Goal: Task Accomplishment & Management: Manage account settings

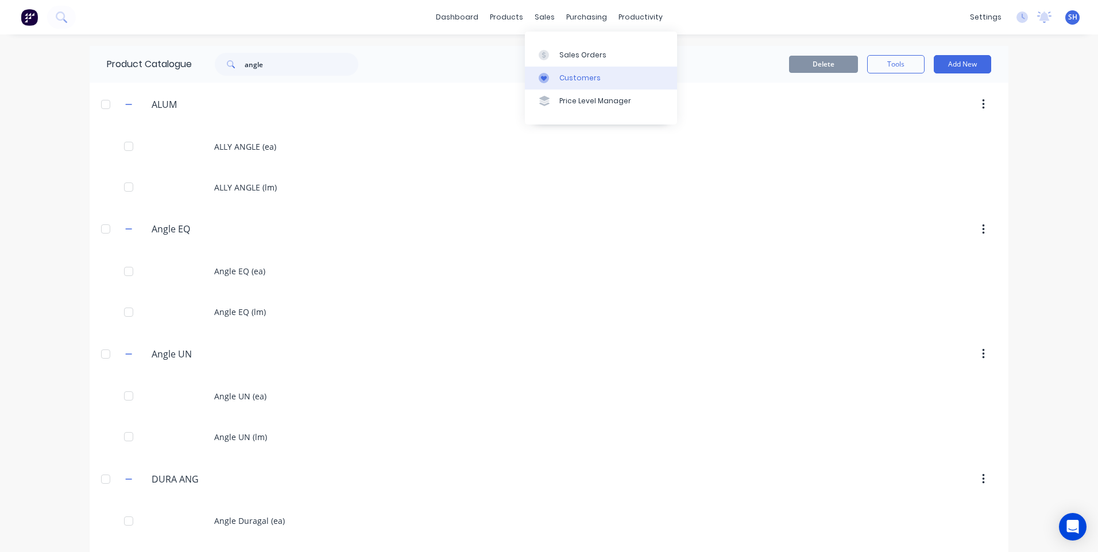
click at [571, 77] on div "Customers" at bounding box center [579, 78] width 41 height 10
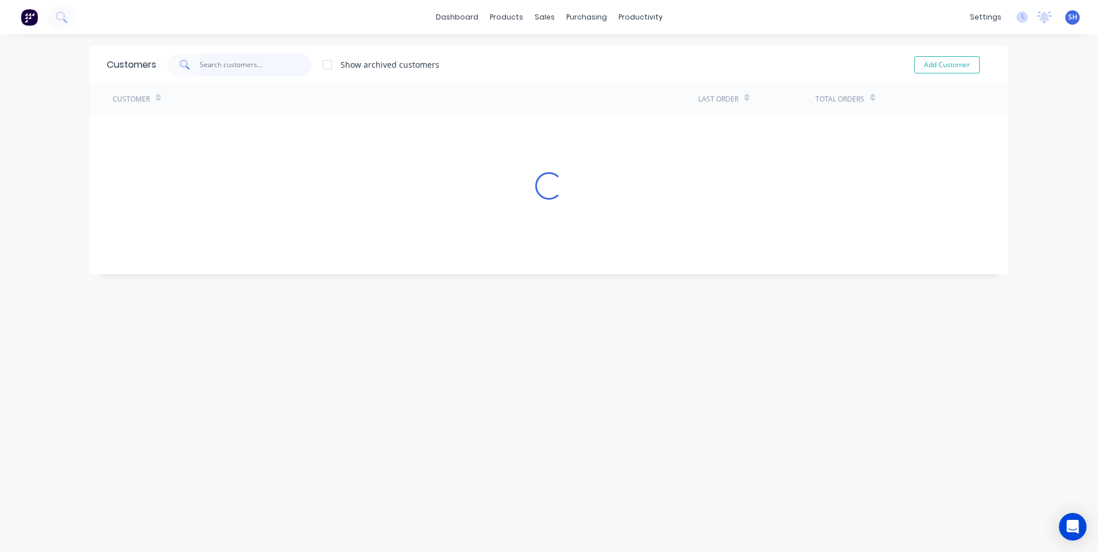
click at [203, 64] on input "text" at bounding box center [256, 64] width 112 height 23
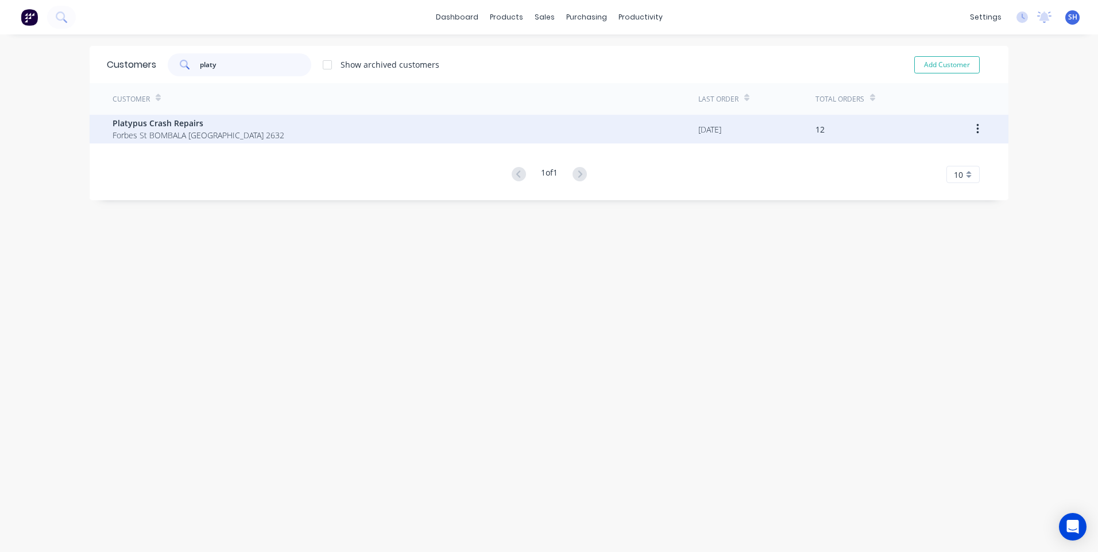
type input "platy"
click at [167, 125] on span "Platypus Crash Repairs" at bounding box center [199, 123] width 172 height 12
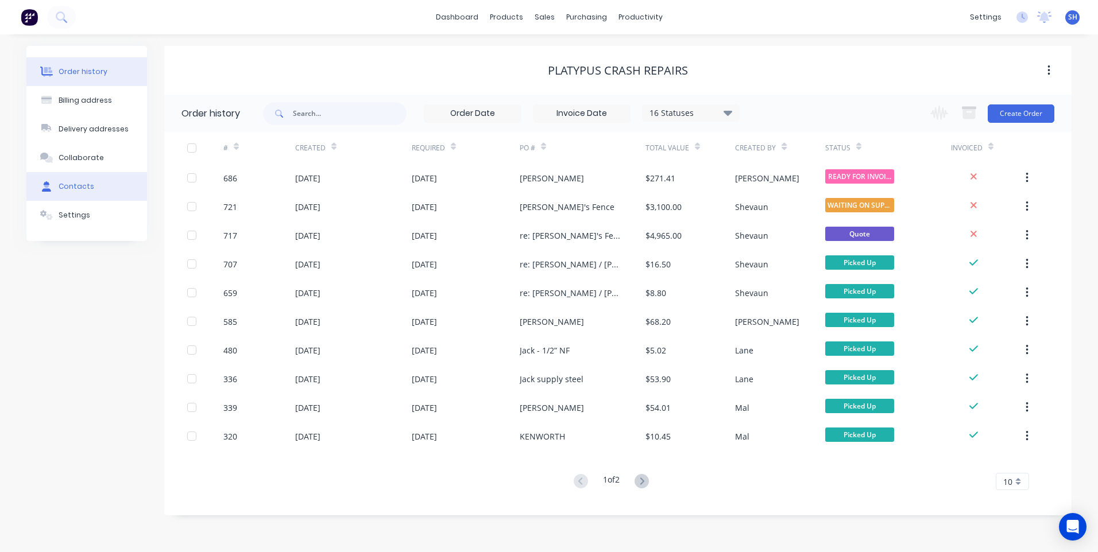
click at [71, 185] on div "Contacts" at bounding box center [77, 186] width 36 height 10
select select "AU"
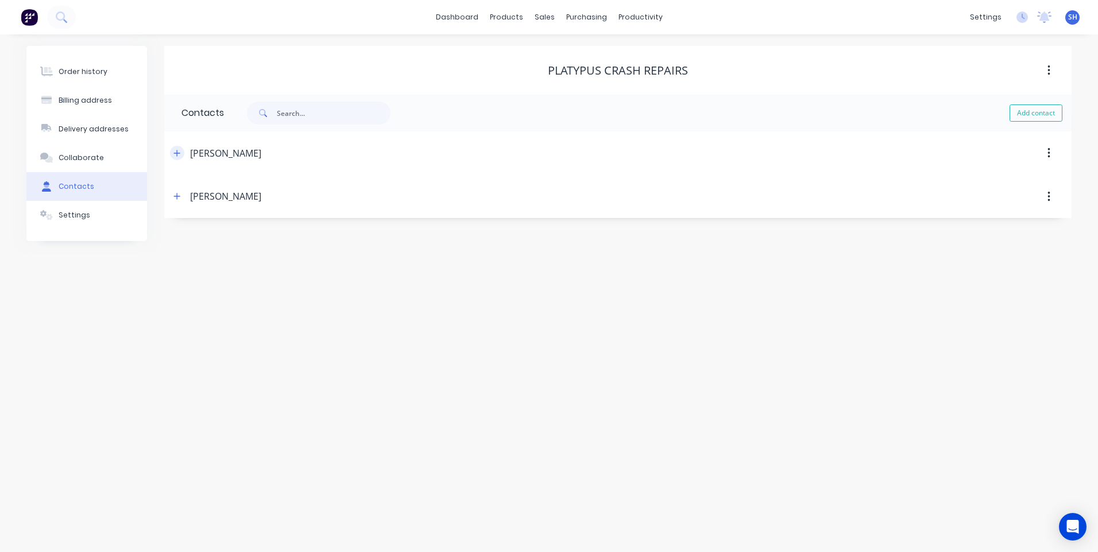
click at [176, 154] on icon "button" at bounding box center [176, 153] width 7 height 8
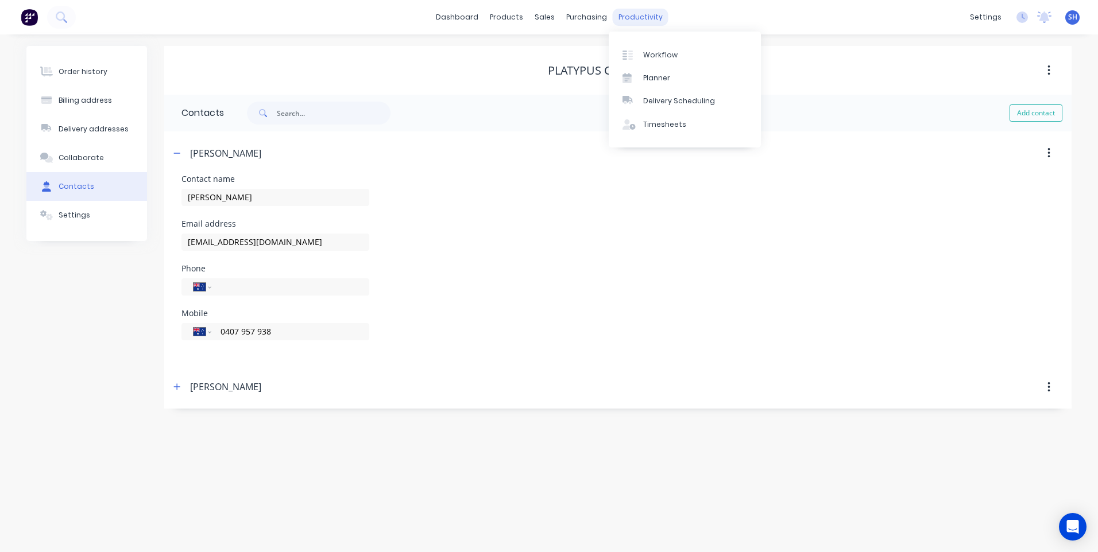
click at [633, 16] on div "productivity" at bounding box center [641, 17] width 56 height 17
click at [652, 51] on div "Workflow" at bounding box center [660, 55] width 34 height 10
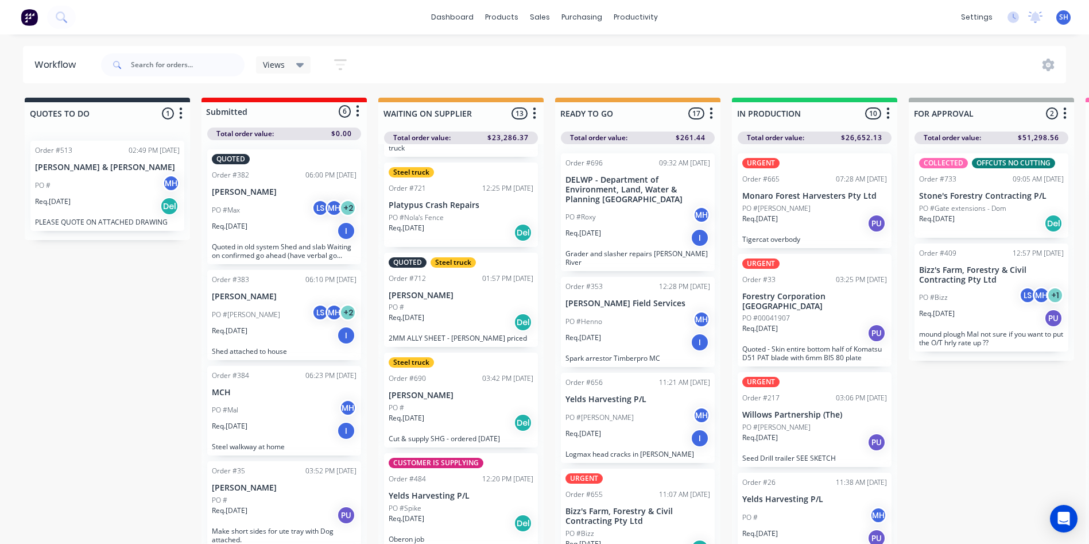
scroll to position [115, 0]
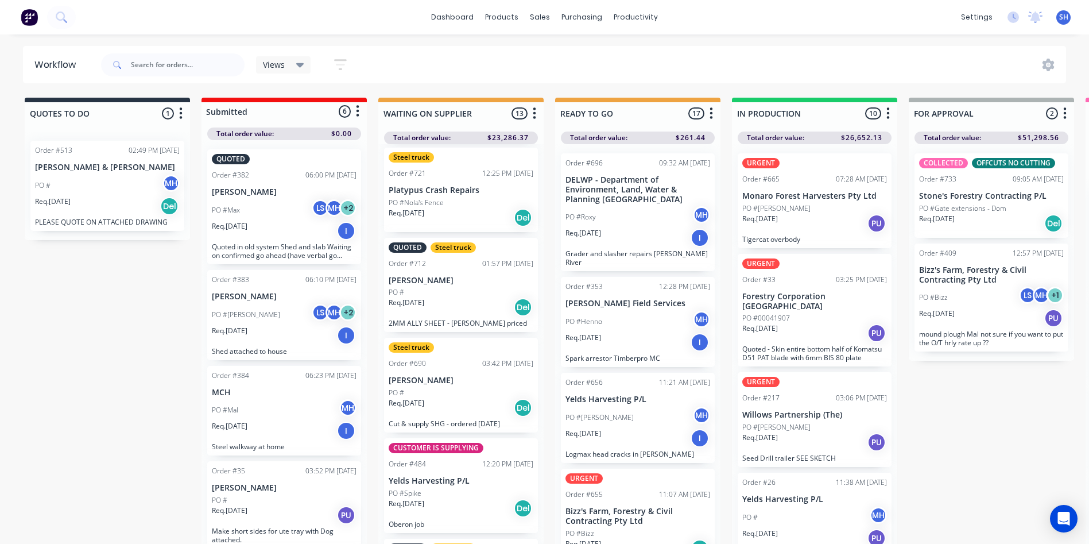
click at [451, 395] on div "PO #" at bounding box center [461, 393] width 145 height 10
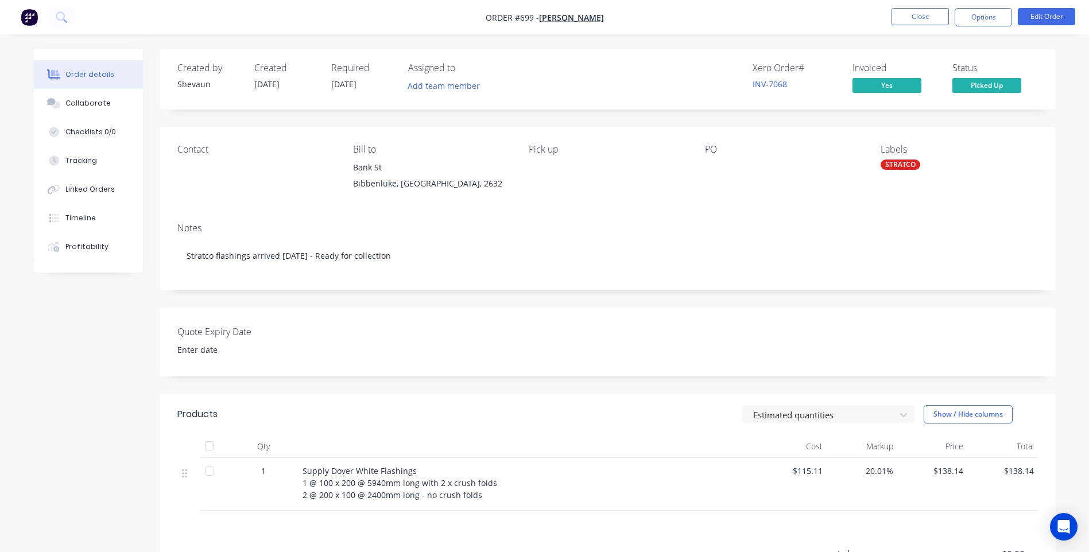
click at [29, 16] on img "button" at bounding box center [29, 17] width 17 height 17
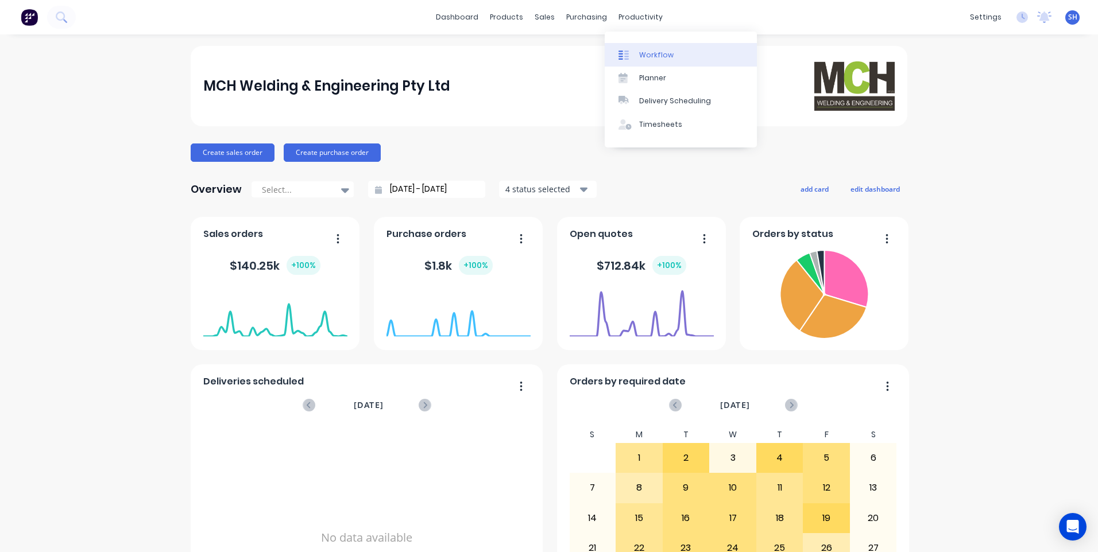
click at [643, 51] on div "Workflow" at bounding box center [656, 55] width 34 height 10
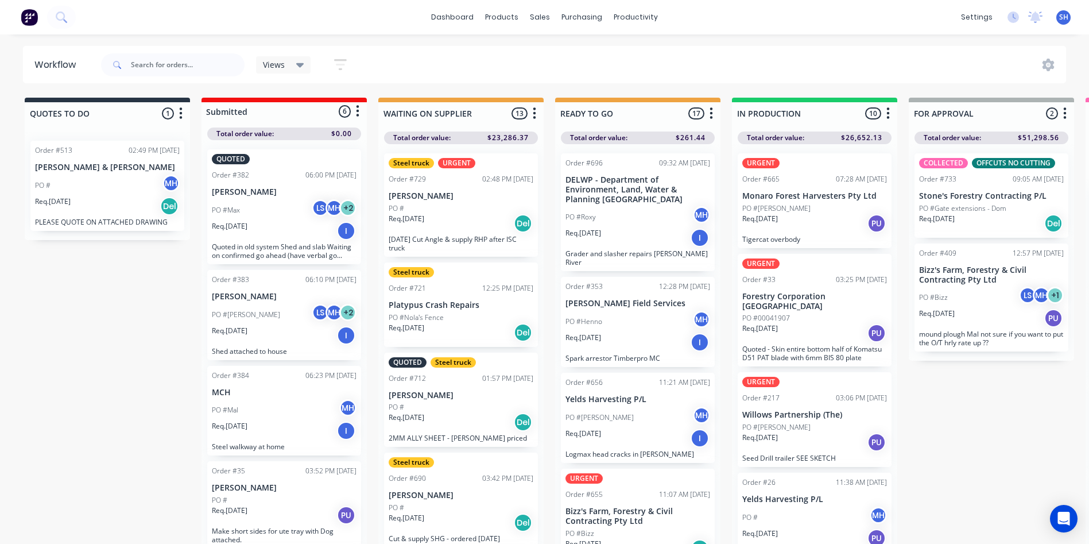
click at [468, 225] on div "Req. 26/09/25 Del" at bounding box center [461, 224] width 145 height 20
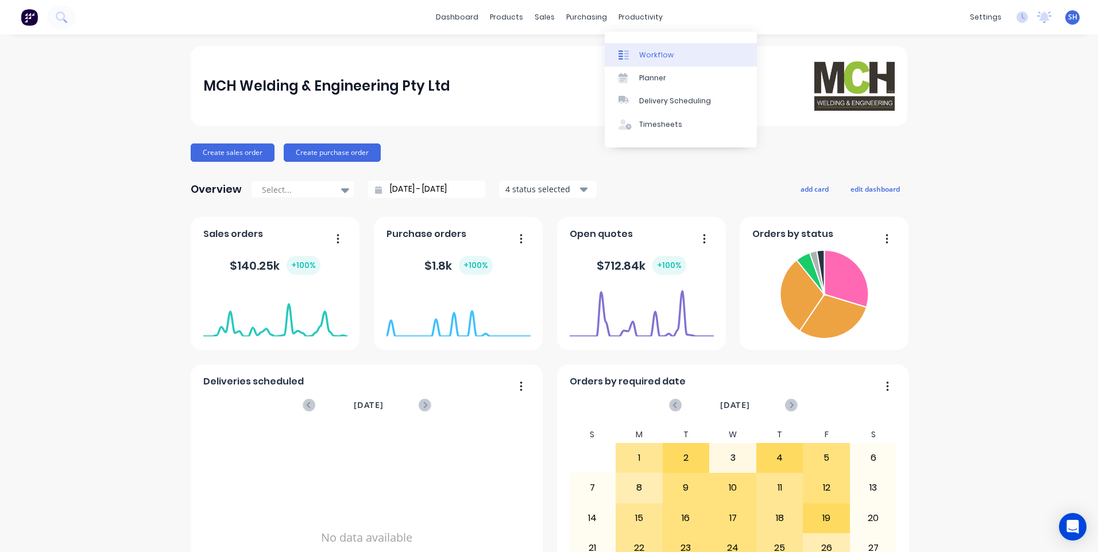
click at [645, 49] on link "Workflow" at bounding box center [681, 54] width 152 height 23
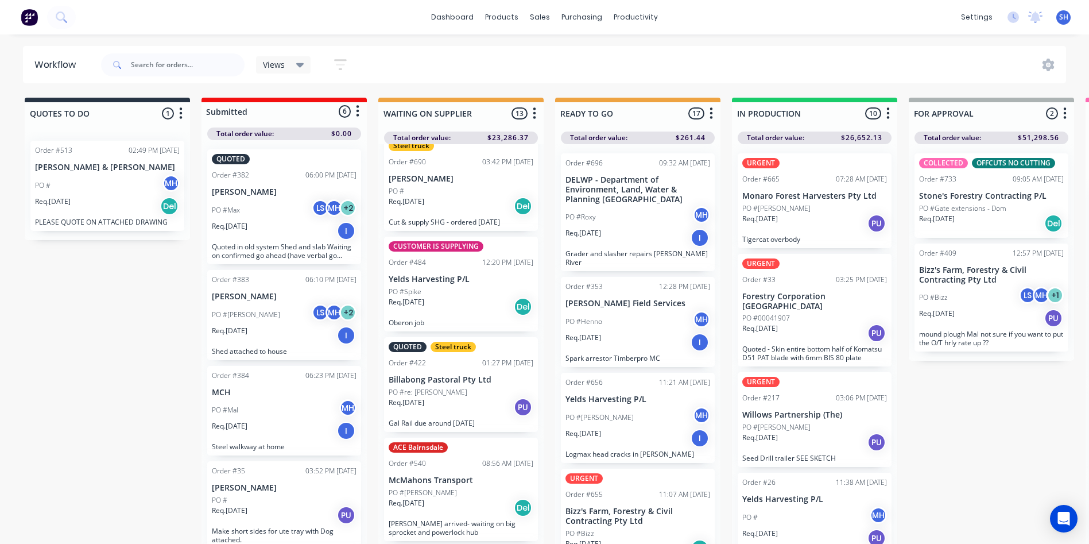
scroll to position [296, 0]
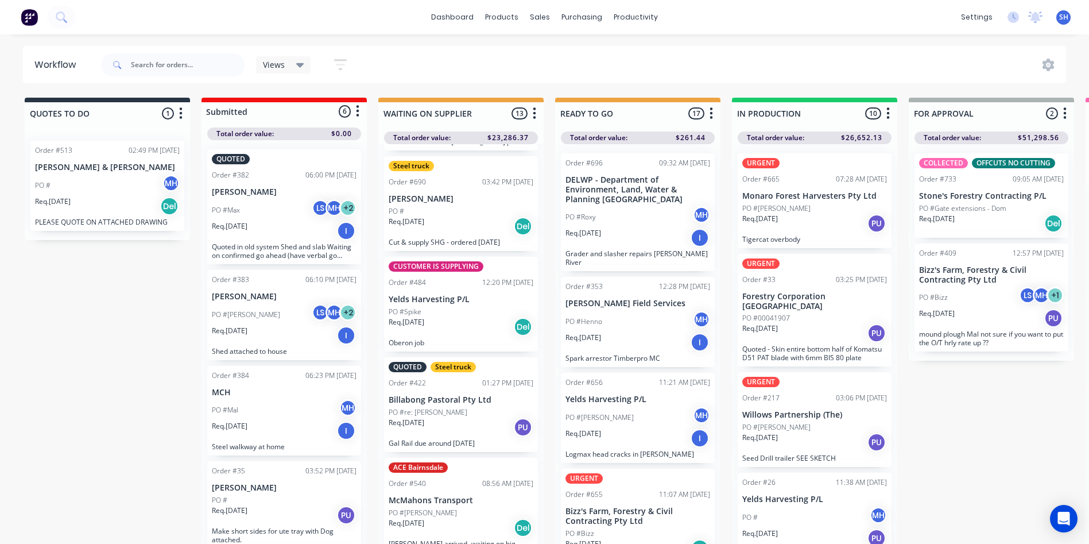
click at [462, 419] on div "Req. 19/09/25 PU" at bounding box center [461, 427] width 145 height 20
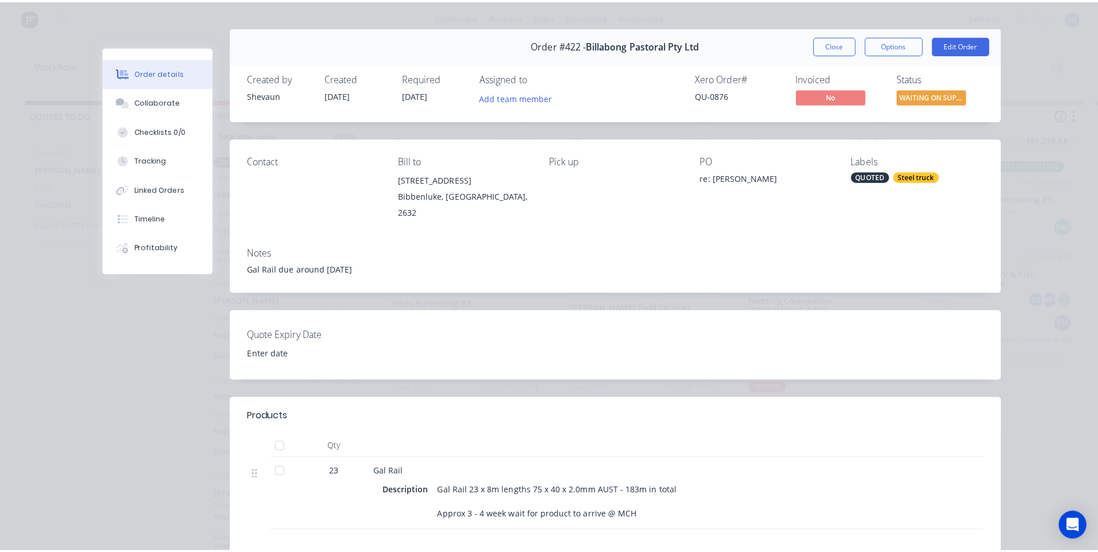
scroll to position [0, 0]
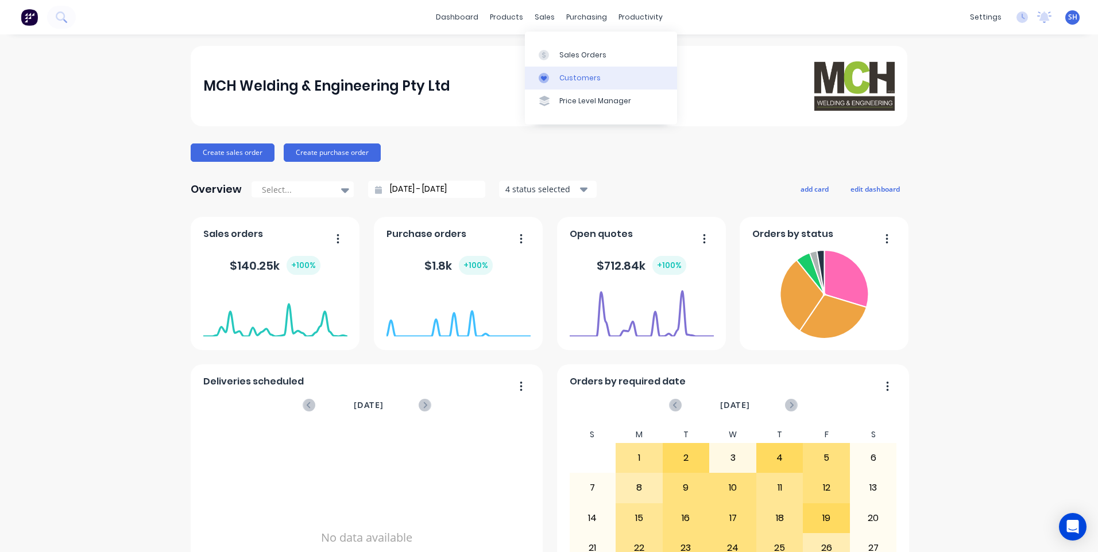
click at [578, 73] on div "Customers" at bounding box center [579, 78] width 41 height 10
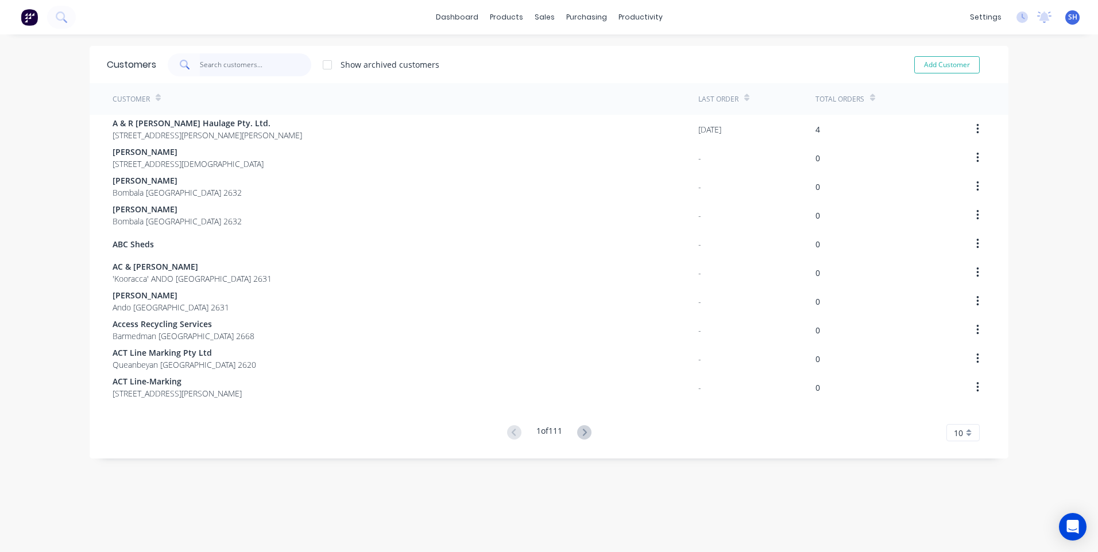
click at [218, 60] on input "text" at bounding box center [256, 64] width 112 height 23
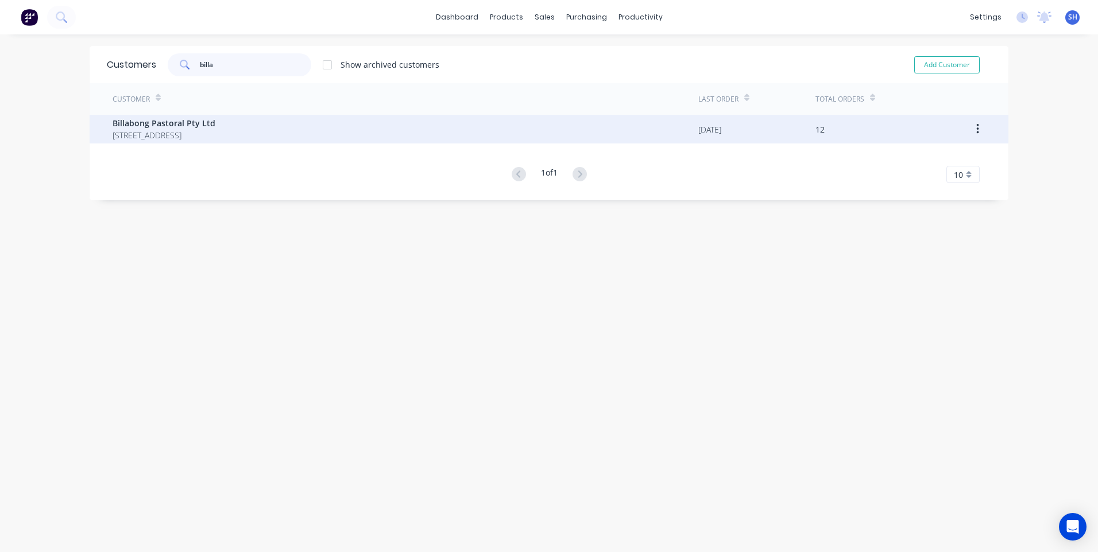
type input "billa"
click at [175, 123] on span "Billabong Pastoral Pty Ltd" at bounding box center [164, 123] width 103 height 12
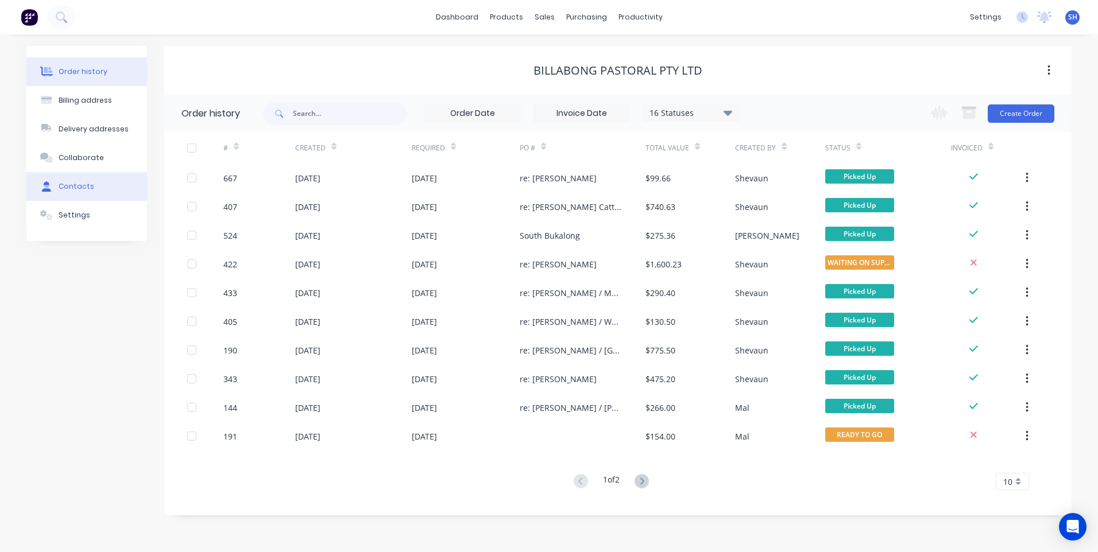
click at [82, 179] on button "Contacts" at bounding box center [86, 186] width 121 height 29
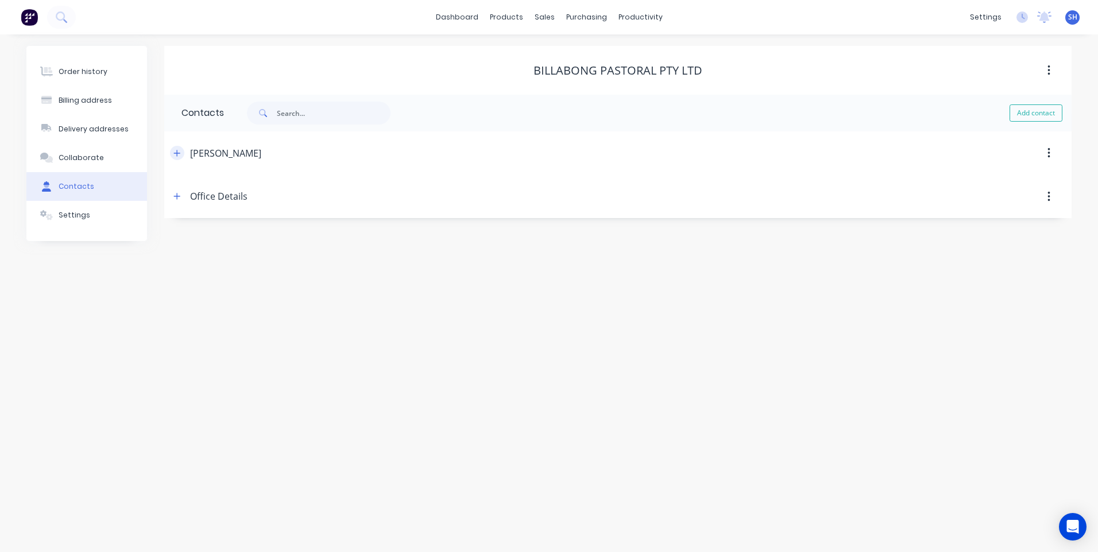
click at [177, 152] on icon "button" at bounding box center [177, 153] width 6 height 6
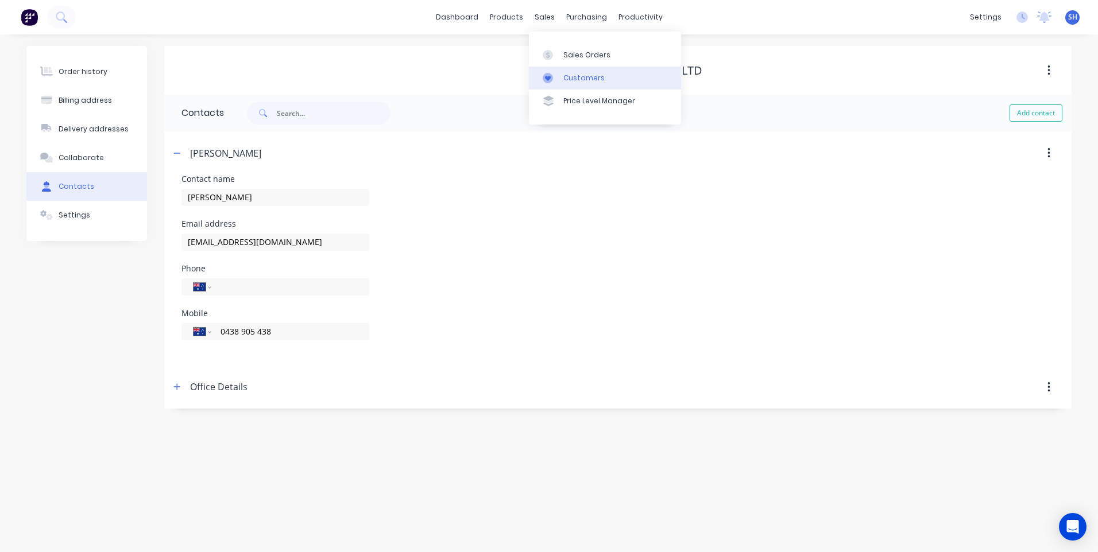
click at [587, 76] on div "Customers" at bounding box center [583, 78] width 41 height 10
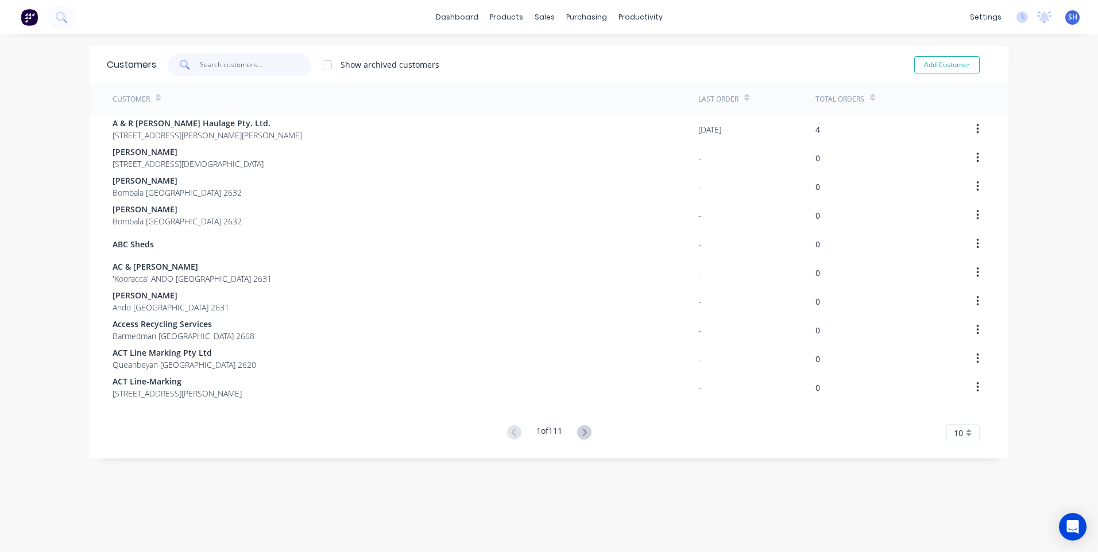
click at [210, 61] on input "text" at bounding box center [256, 64] width 112 height 23
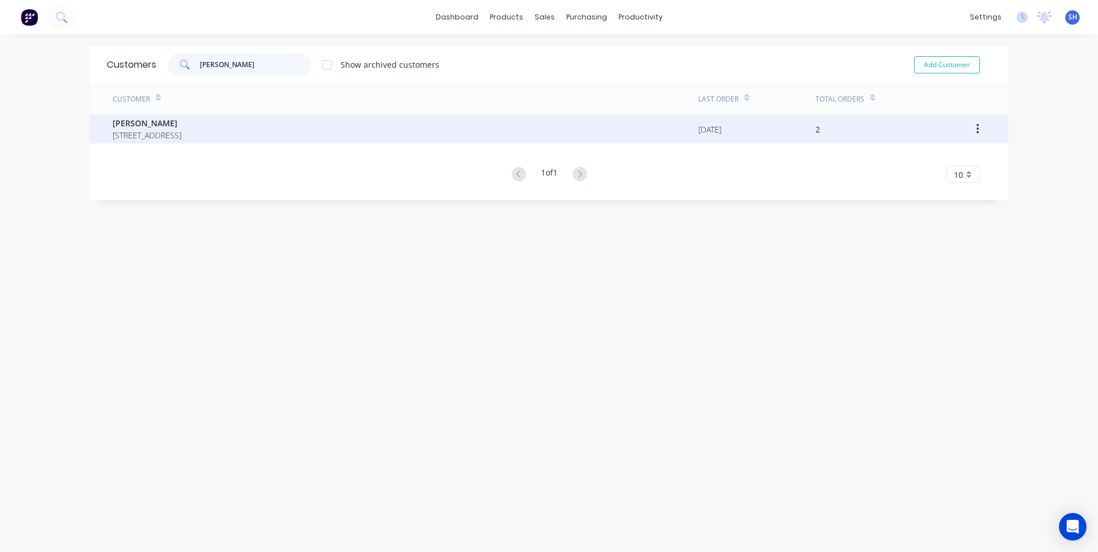
type input "ron wa"
click at [133, 126] on span "[PERSON_NAME]" at bounding box center [147, 123] width 69 height 12
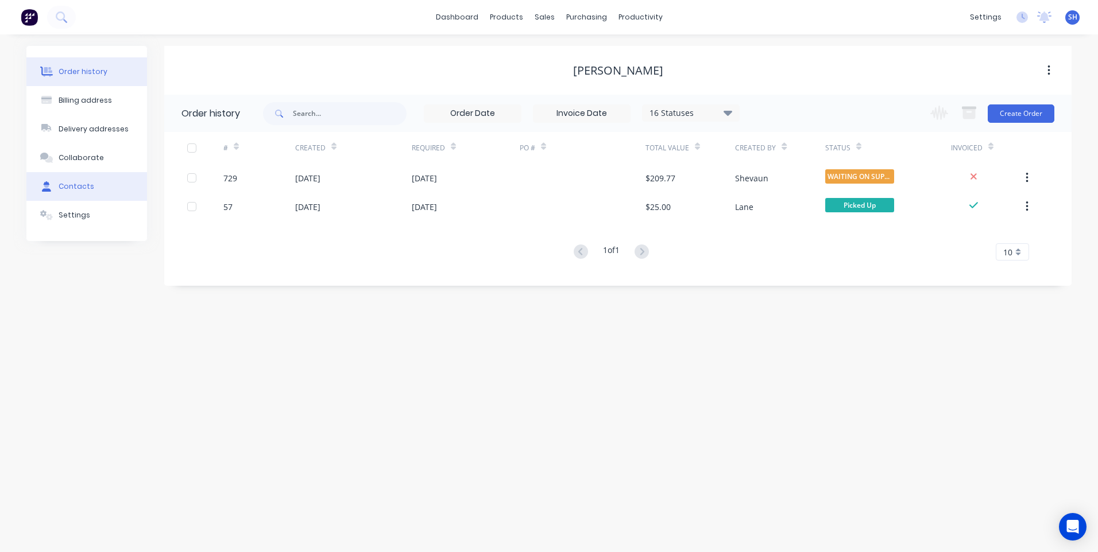
click at [79, 181] on button "Contacts" at bounding box center [86, 186] width 121 height 29
select select "AU"
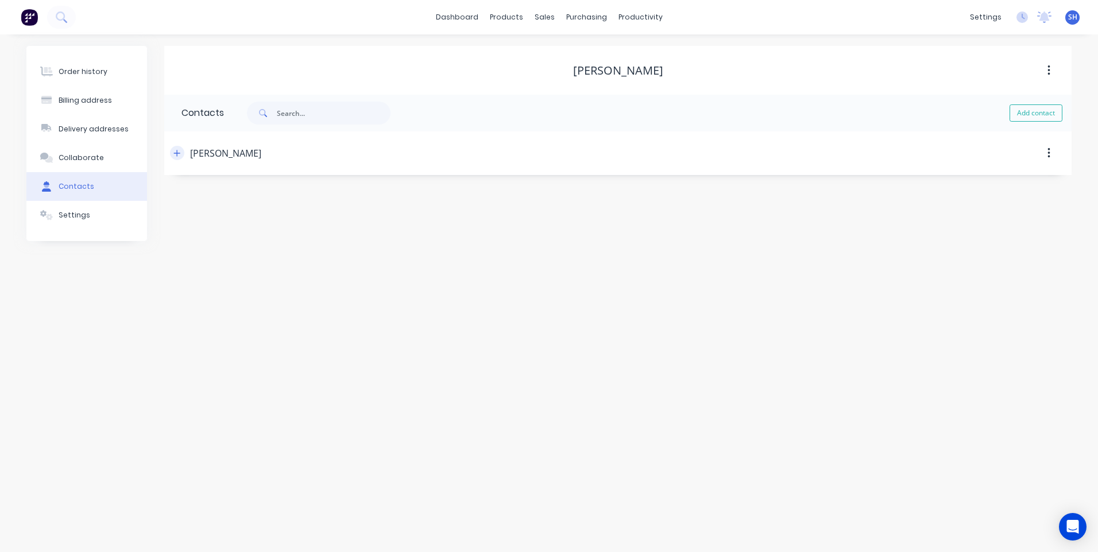
click at [180, 154] on icon "button" at bounding box center [176, 153] width 7 height 8
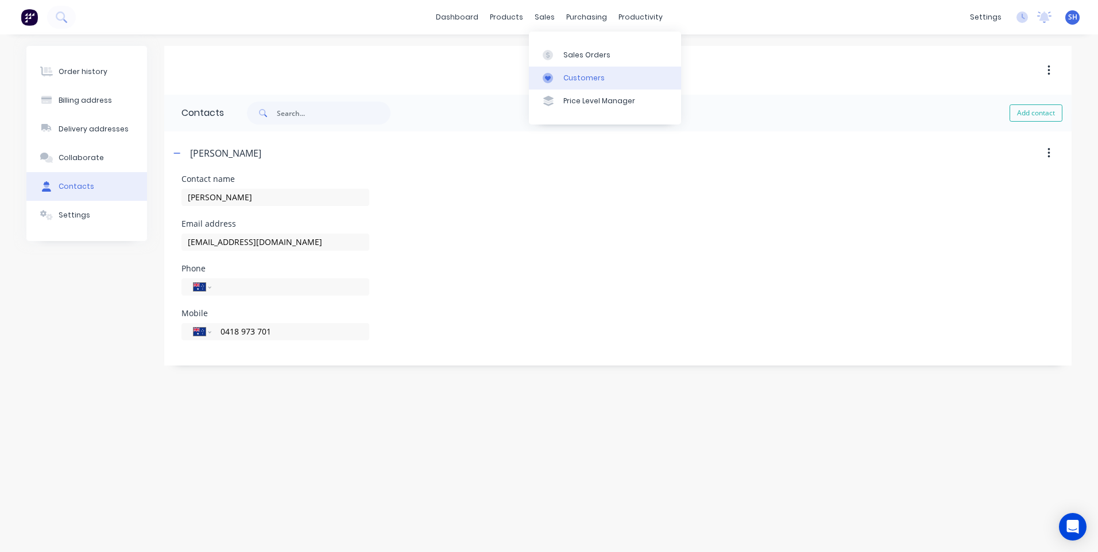
click at [582, 71] on link "Customers" at bounding box center [605, 78] width 152 height 23
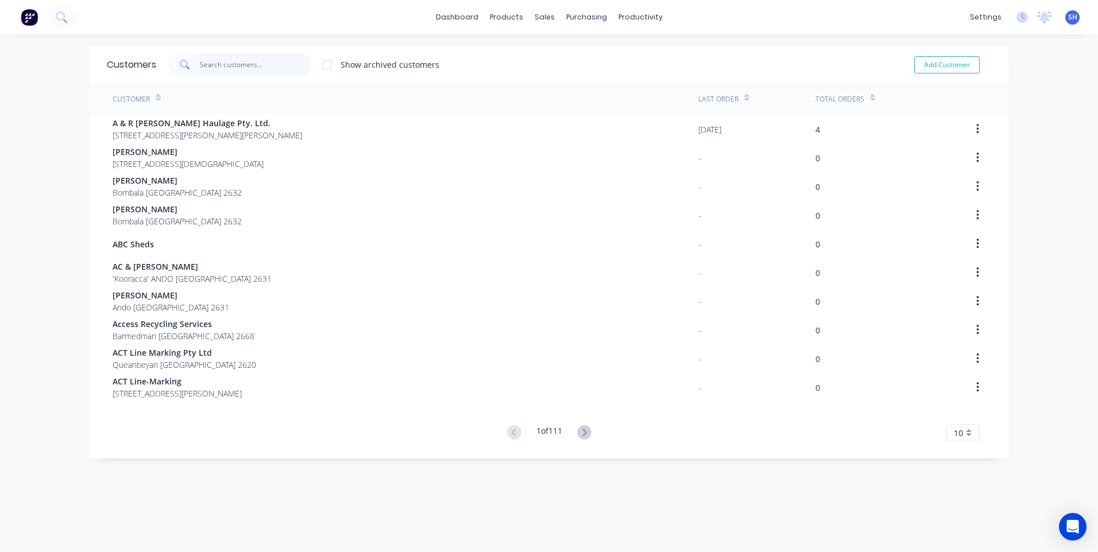
click at [202, 64] on input "text" at bounding box center [256, 64] width 112 height 23
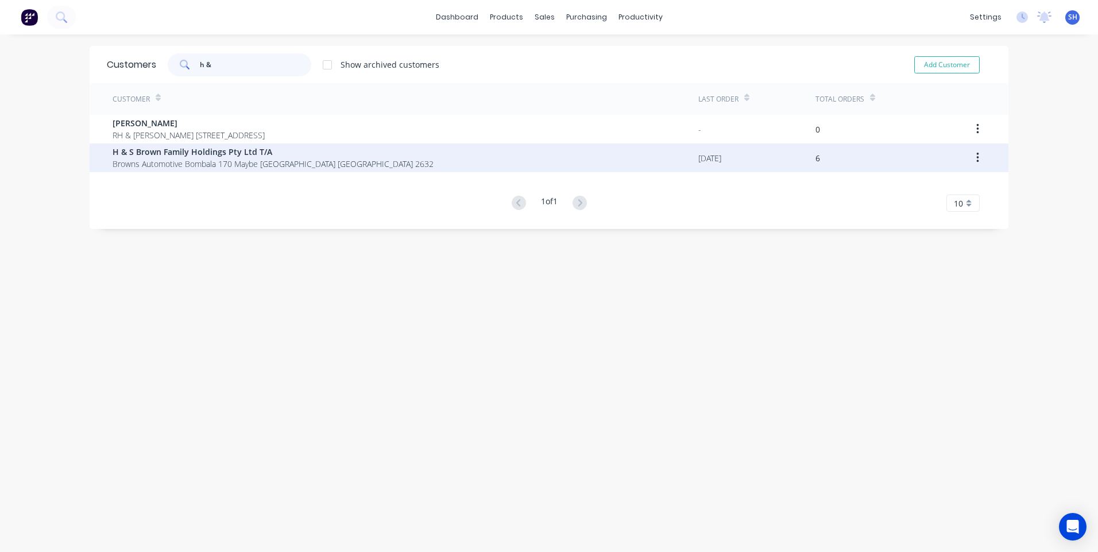
type input "h &"
click at [142, 157] on span "H & S Brown Family Holdings Pty Ltd T/A" at bounding box center [273, 152] width 321 height 12
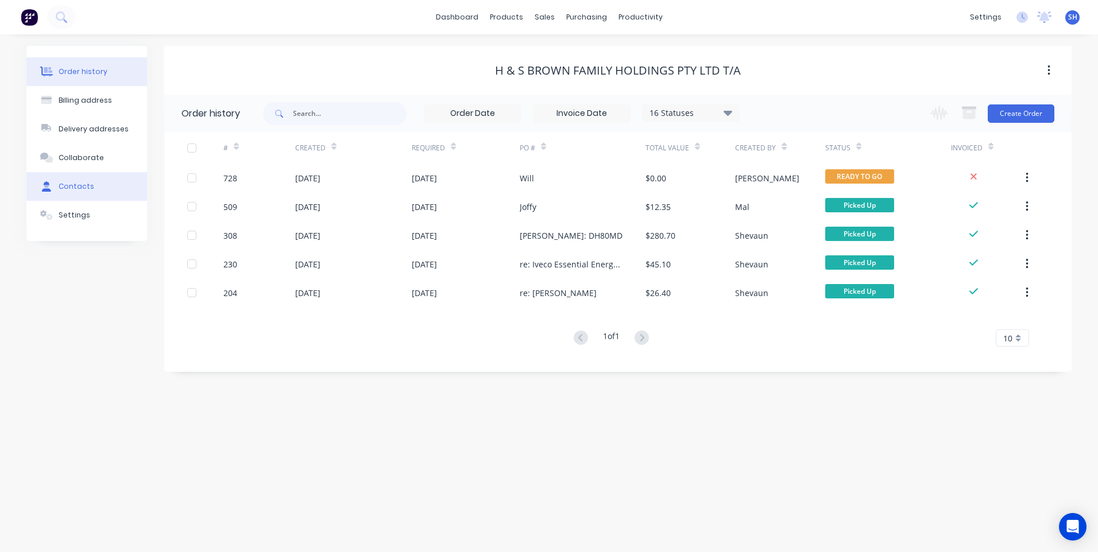
click at [73, 183] on div "Contacts" at bounding box center [77, 186] width 36 height 10
select select "AU"
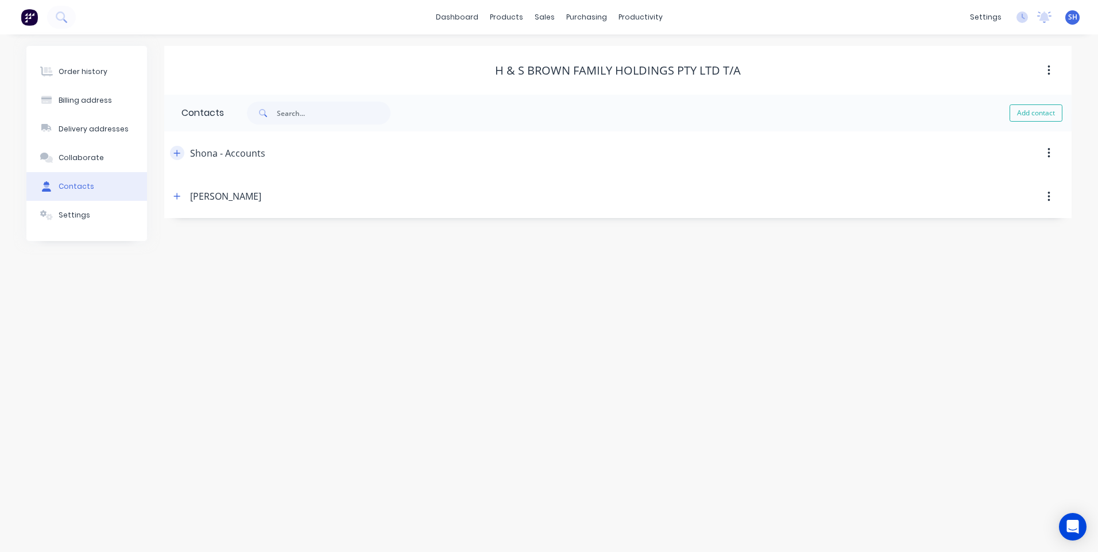
click at [181, 150] on button "button" at bounding box center [177, 153] width 14 height 14
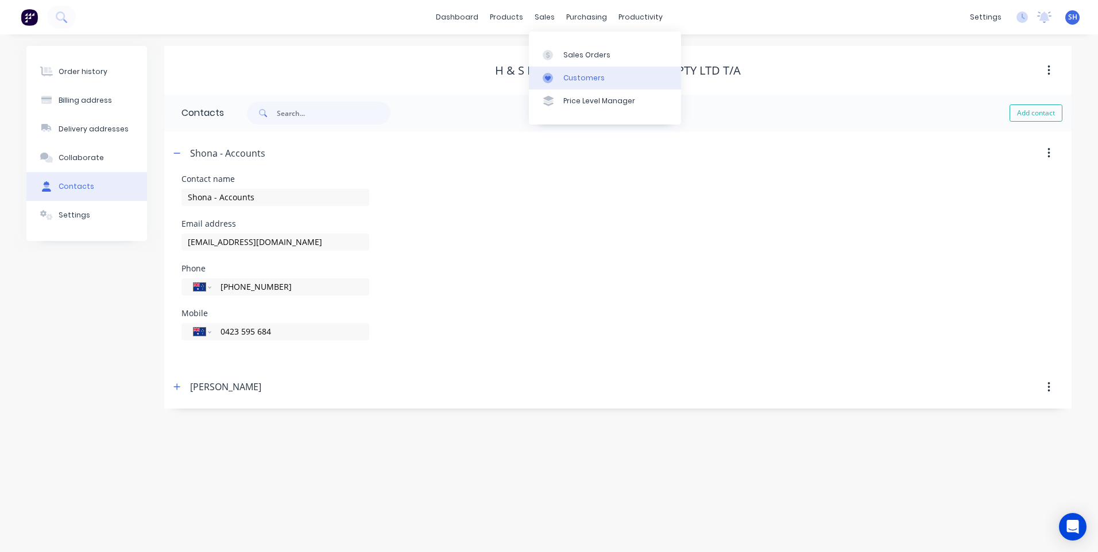
click at [573, 69] on link "Customers" at bounding box center [605, 78] width 152 height 23
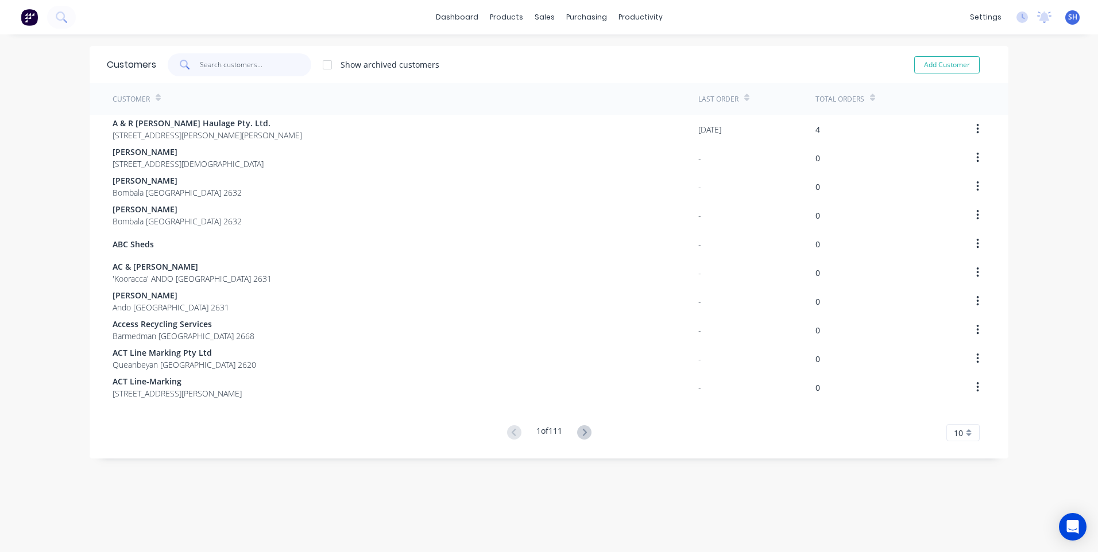
click at [200, 64] on input "text" at bounding box center [256, 64] width 112 height 23
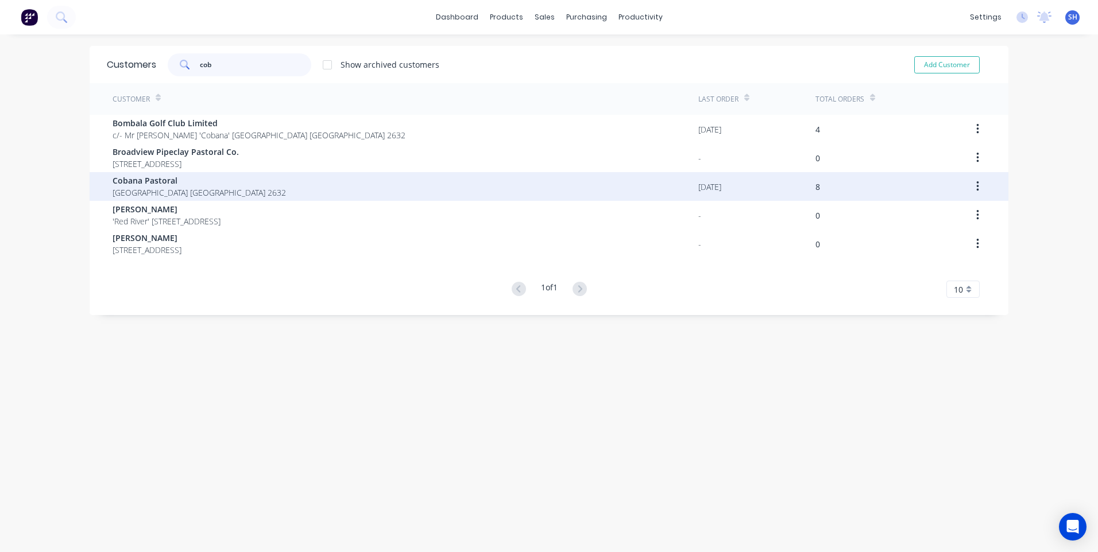
type input "cob"
click at [155, 179] on span "Cobana Pastoral" at bounding box center [199, 181] width 173 height 12
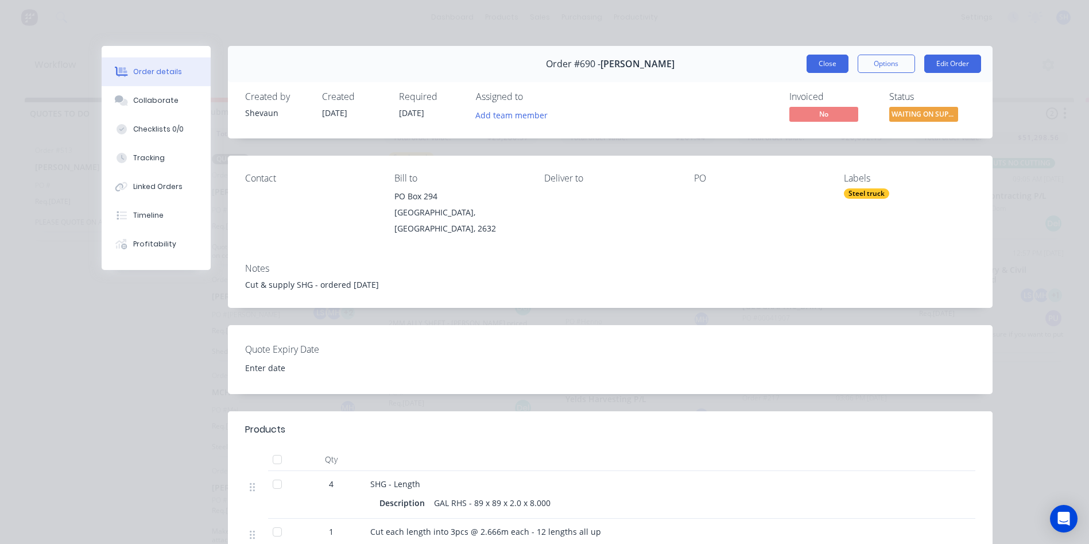
click at [824, 63] on button "Close" at bounding box center [828, 64] width 42 height 18
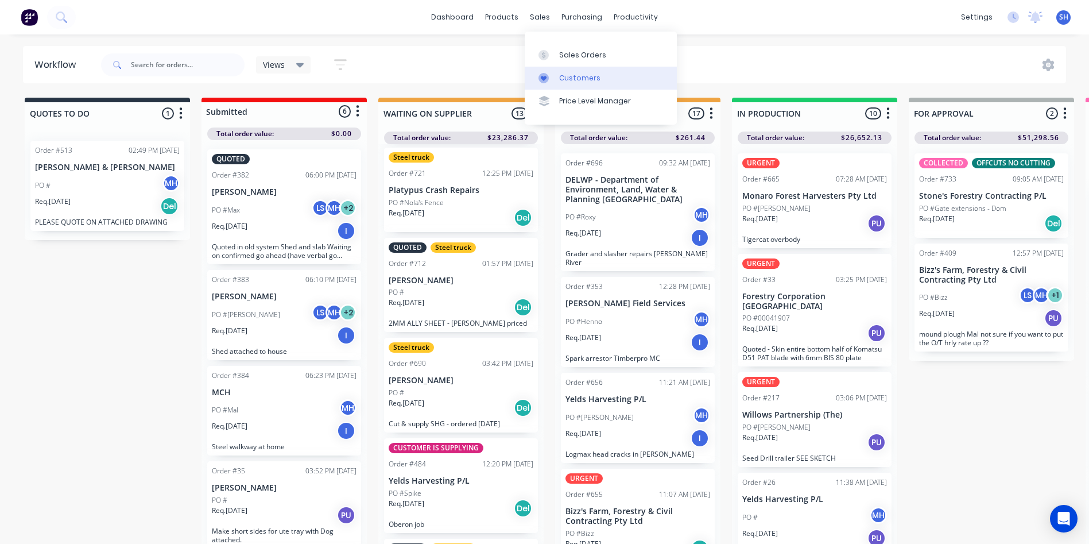
click at [570, 75] on div "Customers" at bounding box center [579, 78] width 41 height 10
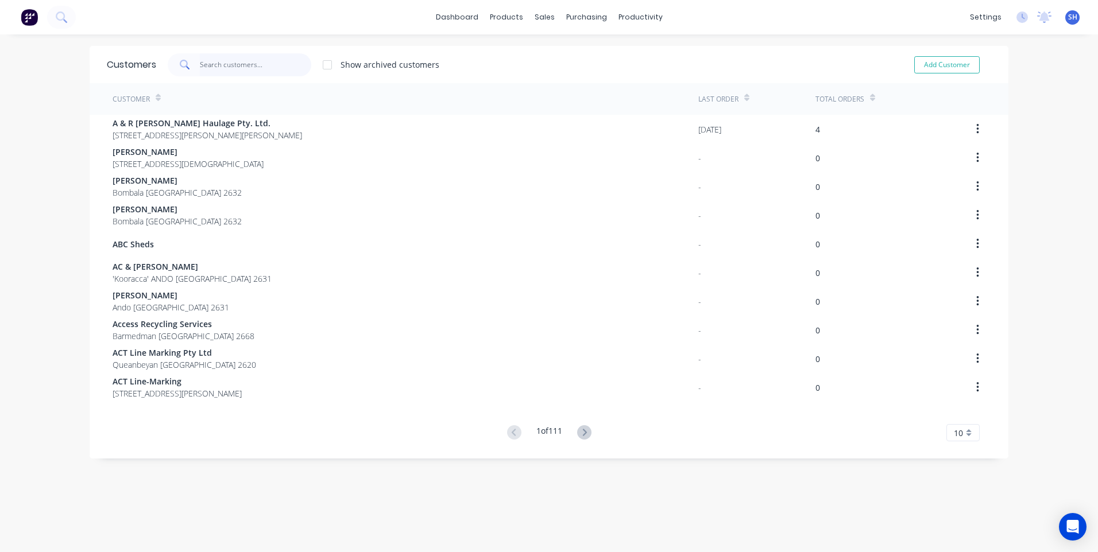
click at [211, 60] on input "text" at bounding box center [256, 64] width 112 height 23
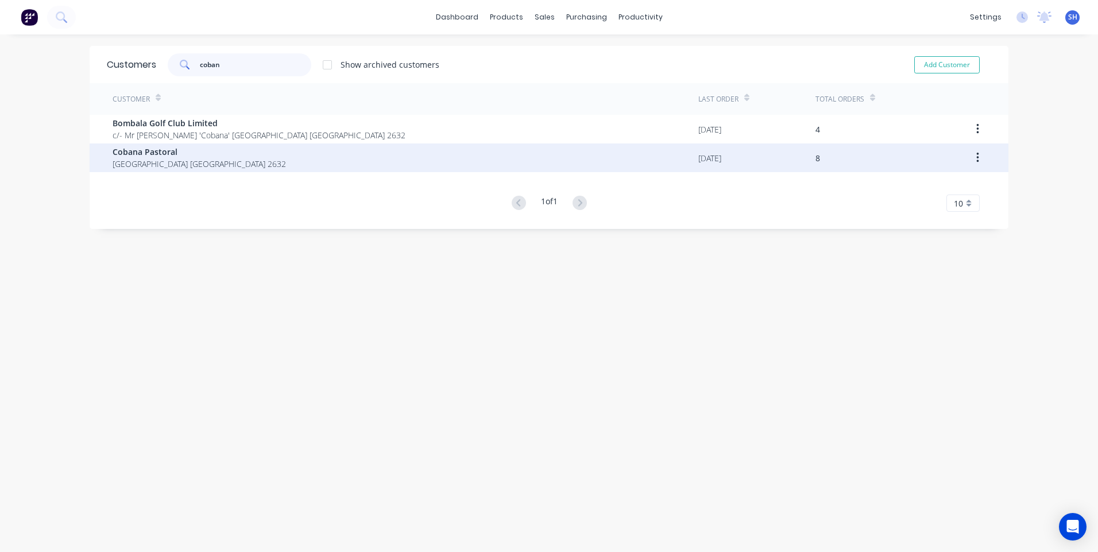
type input "coban"
click at [150, 156] on span "Cobana Pastoral" at bounding box center [199, 152] width 173 height 12
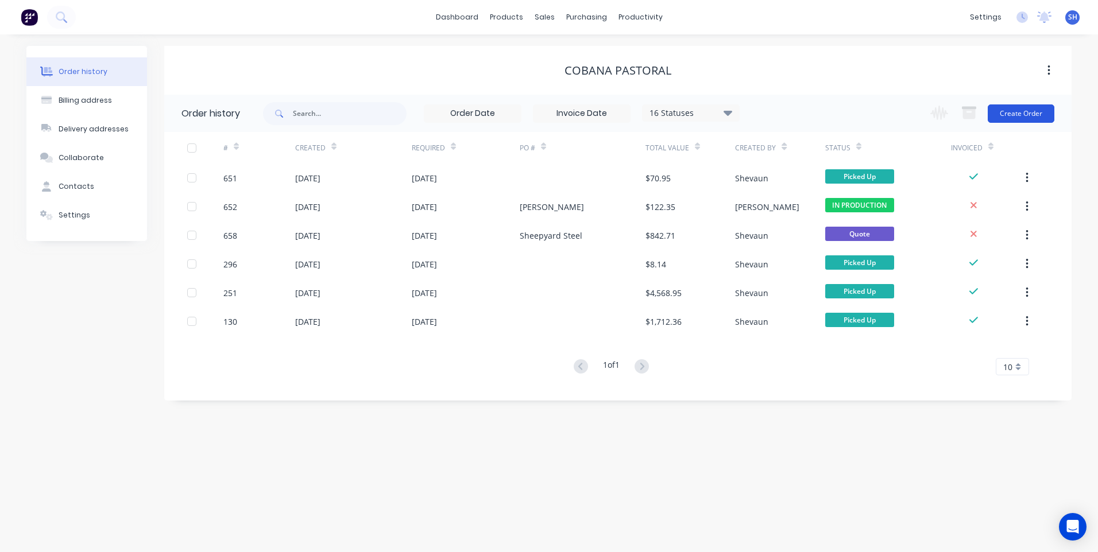
click at [1025, 113] on button "Create Order" at bounding box center [1021, 114] width 67 height 18
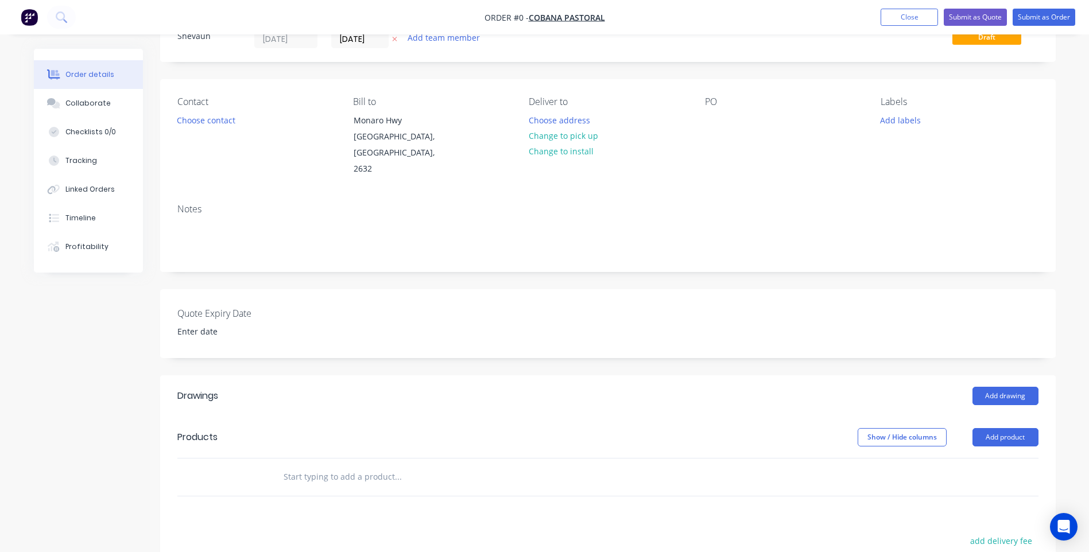
scroll to position [115, 0]
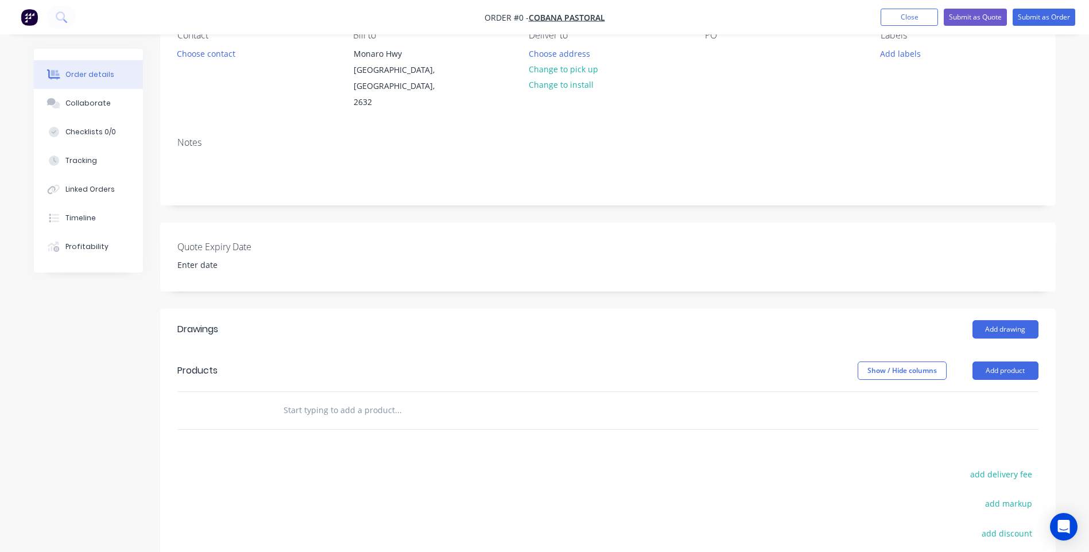
click at [289, 399] on input "text" at bounding box center [398, 410] width 230 height 23
paste input "Design and fabricate ladder with small landing at top. Must be made to be compl…"
type input "Design and fabricate ladder with small landing at top. Must be made to be compl…"
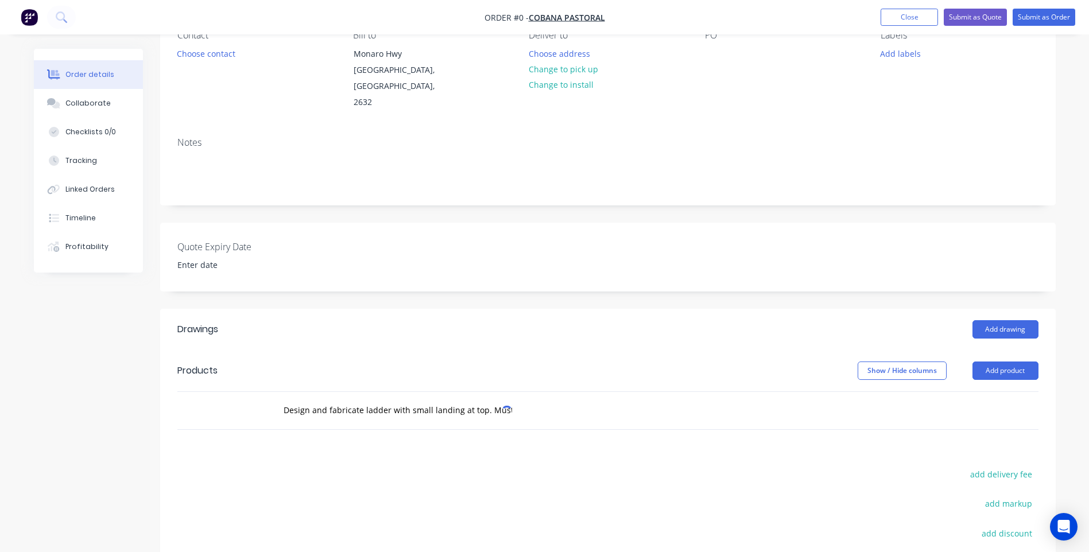
click at [535, 399] on div "Design and fabricate ladder with small landing at top. Must be made to be compl…" at bounding box center [446, 410] width 345 height 23
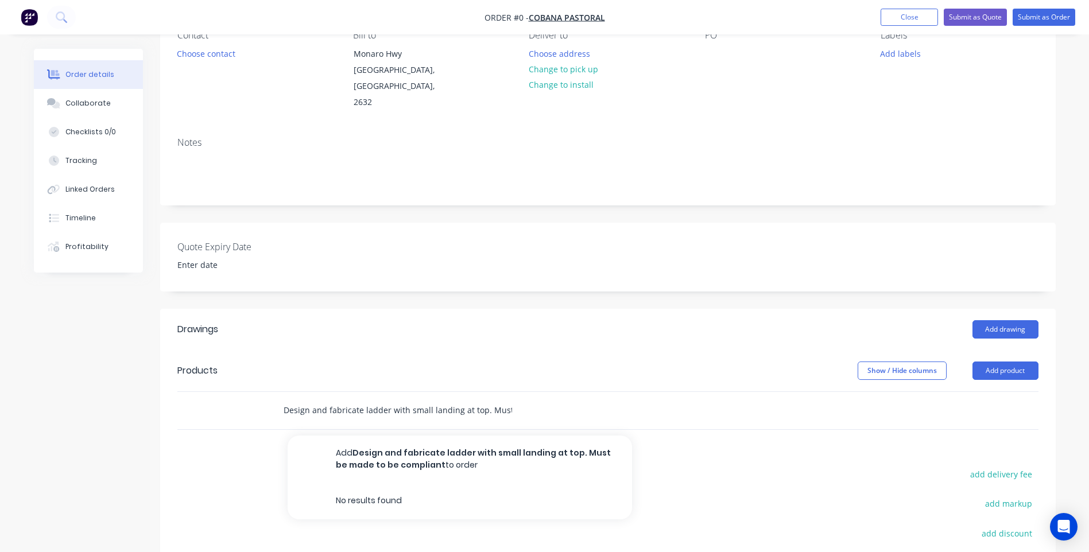
click at [470, 405] on input "Design and fabricate ladder with small landing at top. Must be made to be compl…" at bounding box center [398, 410] width 230 height 23
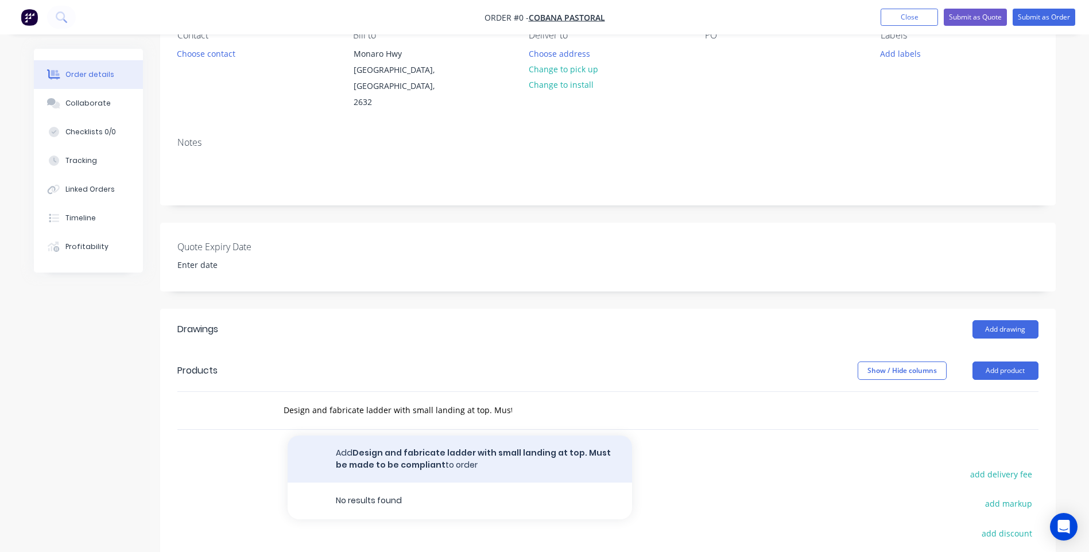
click at [426, 444] on button "Add Design and fabricate ladder with small landing at top. Must be made to be c…" at bounding box center [460, 459] width 345 height 47
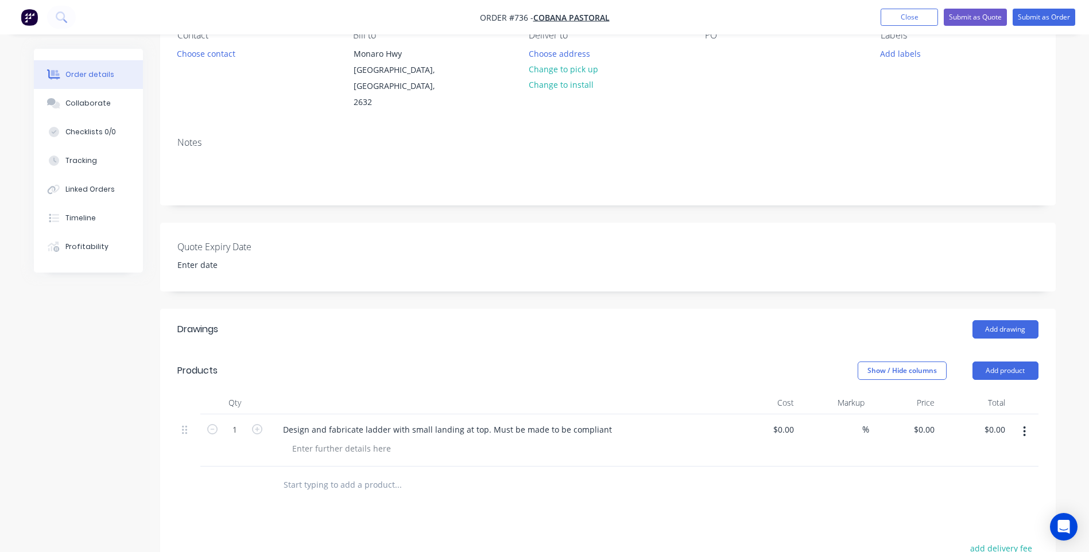
click at [446, 483] on div at bounding box center [475, 485] width 413 height 37
drag, startPoint x: 602, startPoint y: 413, endPoint x: 277, endPoint y: 421, distance: 325.1
click at [277, 421] on div "Design and fabricate ladder with small landing at top. Must be made to be compl…" at bounding box center [447, 429] width 347 height 17
click at [1007, 362] on button "Add product" at bounding box center [1006, 371] width 66 height 18
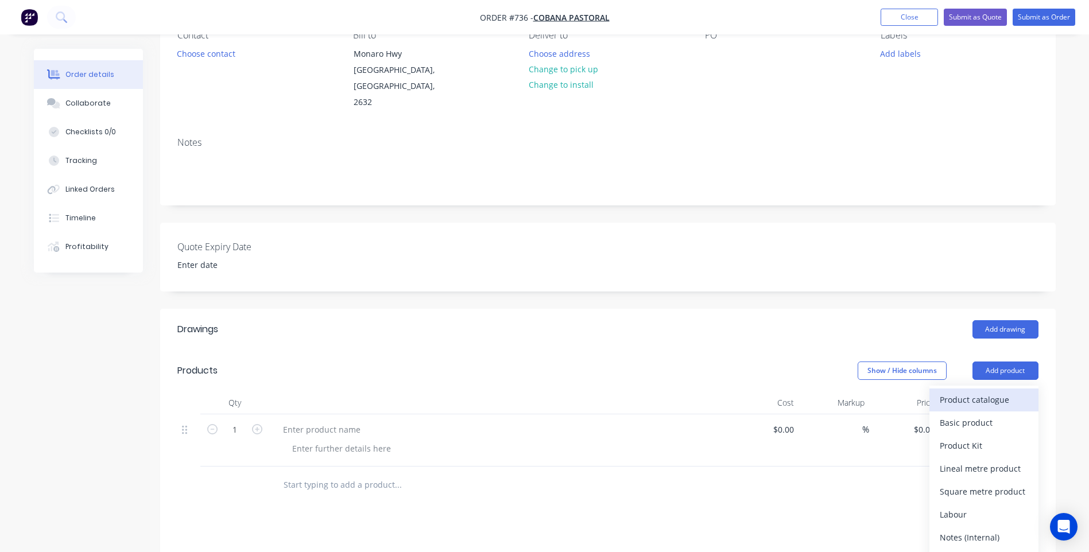
click at [990, 392] on div "Product catalogue" at bounding box center [984, 400] width 88 height 17
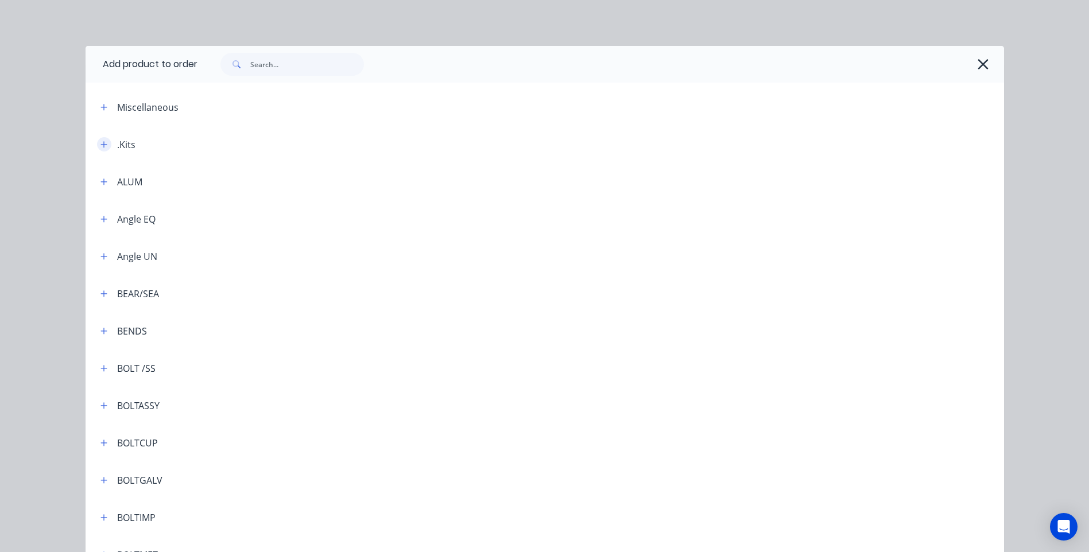
click at [100, 144] on icon "button" at bounding box center [103, 144] width 6 height 6
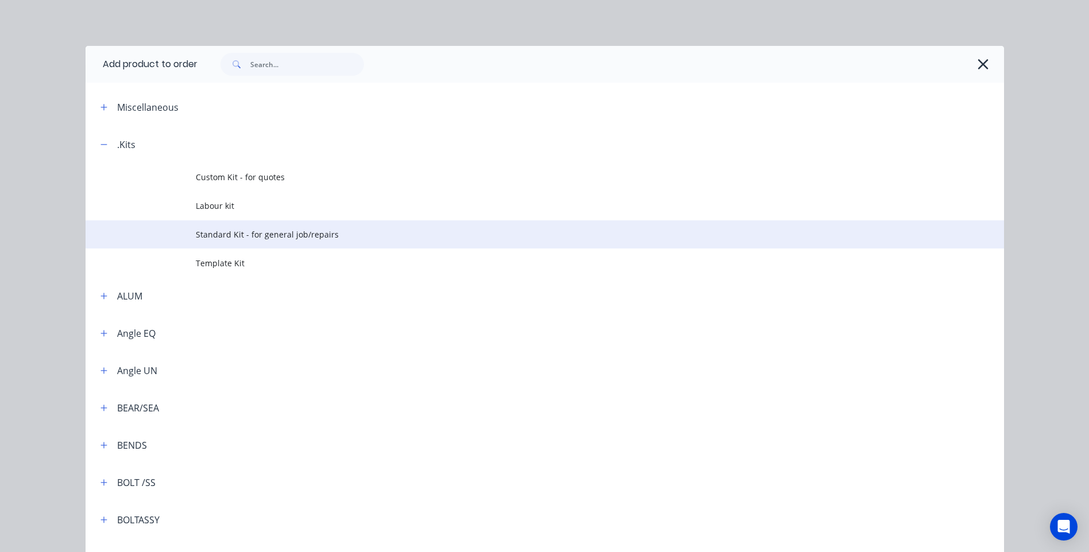
click at [239, 234] on span "Standard Kit - for general job/repairs" at bounding box center [519, 235] width 647 height 12
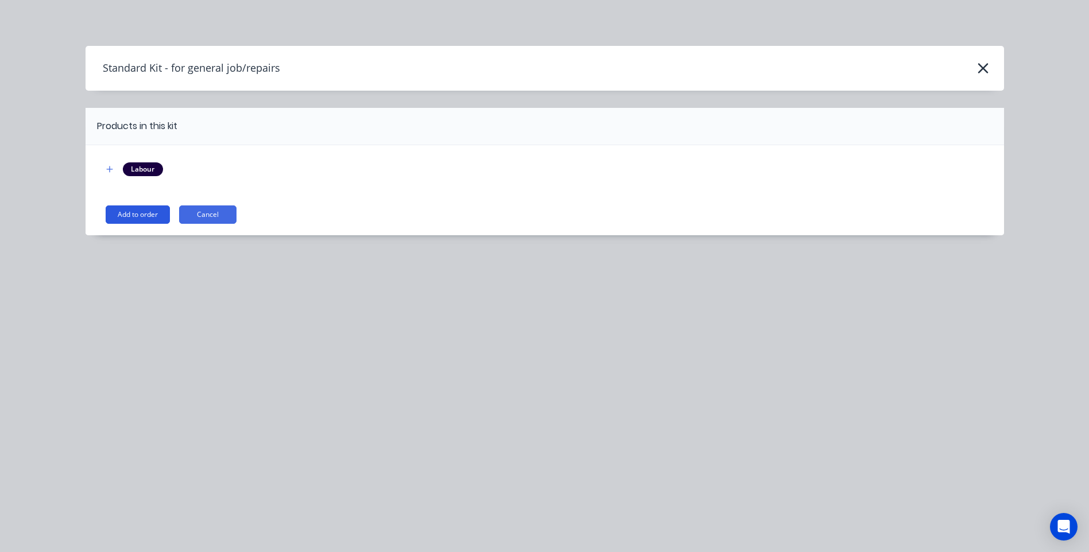
click at [142, 214] on button "Add to order" at bounding box center [138, 215] width 64 height 18
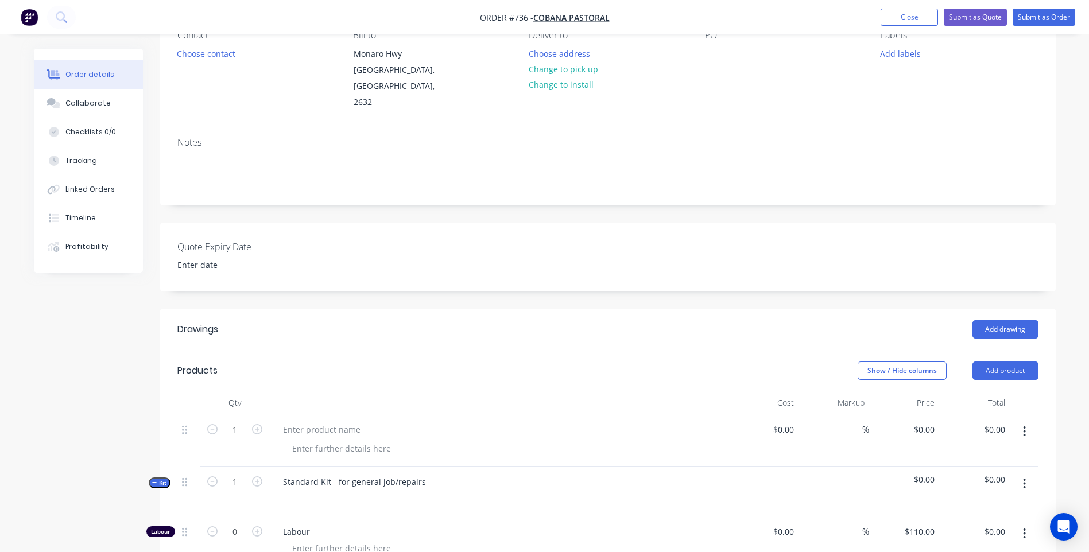
click at [1022, 421] on button "button" at bounding box center [1024, 431] width 27 height 21
drag, startPoint x: 425, startPoint y: 465, endPoint x: 262, endPoint y: 460, distance: 163.7
click at [262, 467] on div "Kit 1 Standard Kit - for general job/repairs $0.00 $0.00" at bounding box center [607, 492] width 861 height 50
click at [393, 498] on div "Design and fabricate ladder with small landing at top. Must be made to be compl…" at bounding box center [498, 492] width 459 height 50
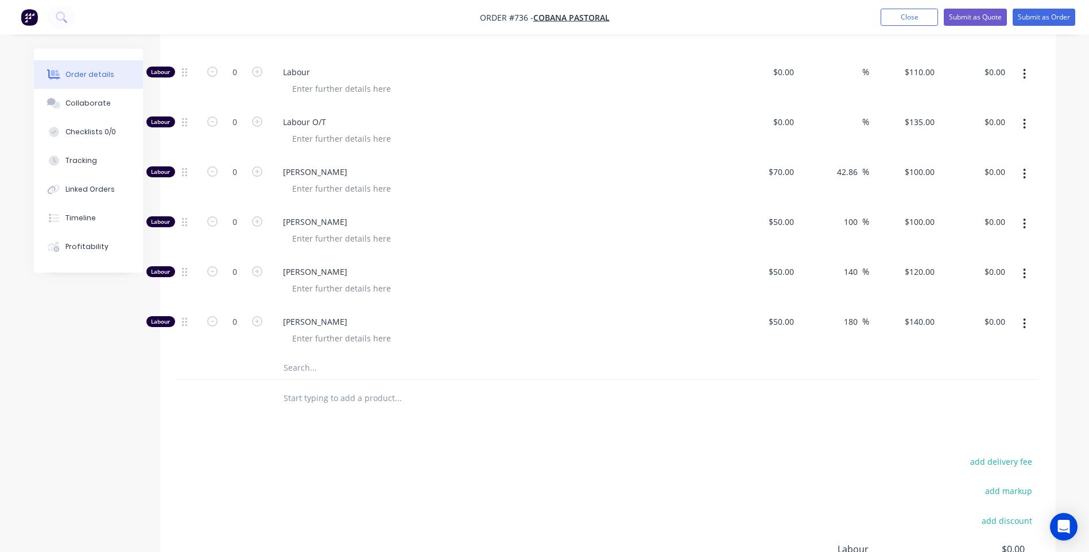
scroll to position [315, 0]
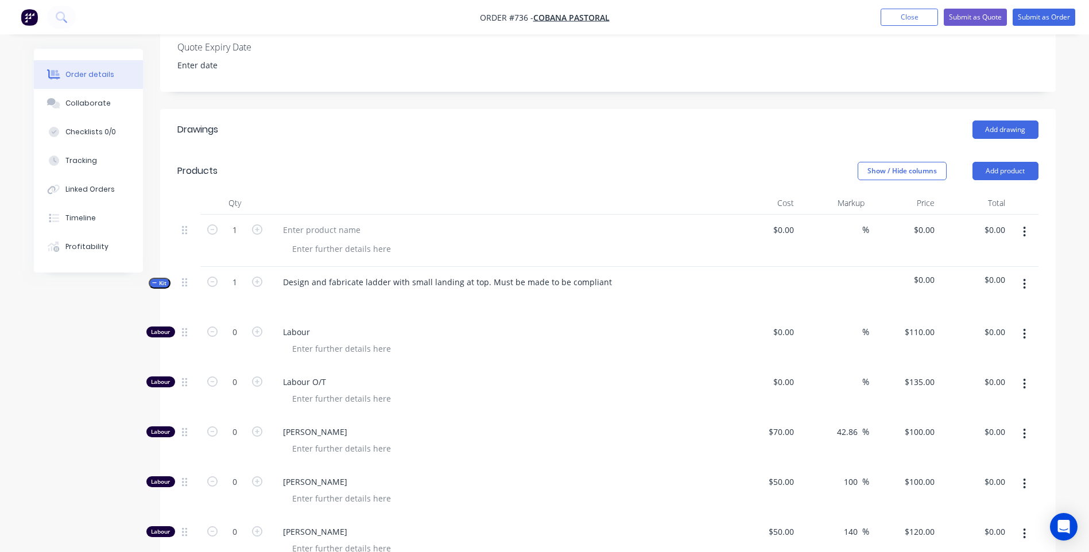
click at [1022, 222] on button "button" at bounding box center [1024, 232] width 27 height 21
click at [954, 323] on div "Delete" at bounding box center [984, 331] width 88 height 17
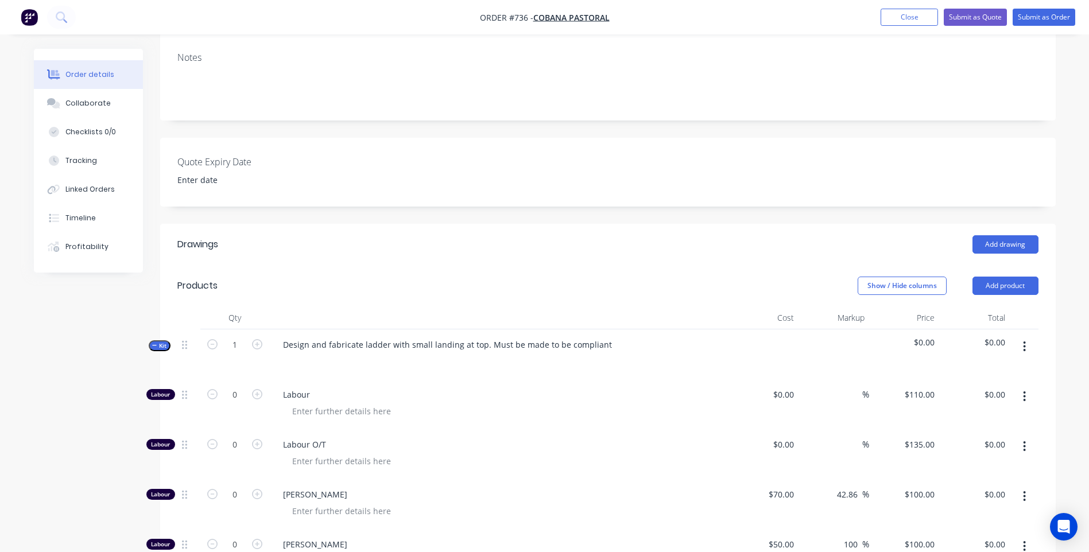
scroll to position [0, 0]
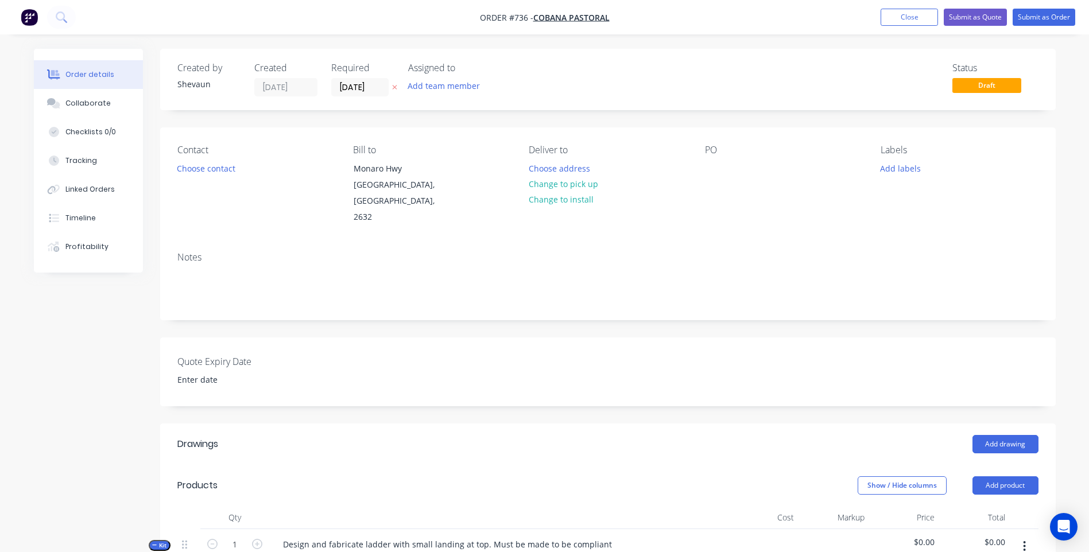
click at [610, 79] on div "Status Draft" at bounding box center [781, 80] width 516 height 34
click at [1040, 16] on button "Submit as Order" at bounding box center [1044, 17] width 63 height 17
type input "$110.00"
type input "$135.00"
type input "$70.00"
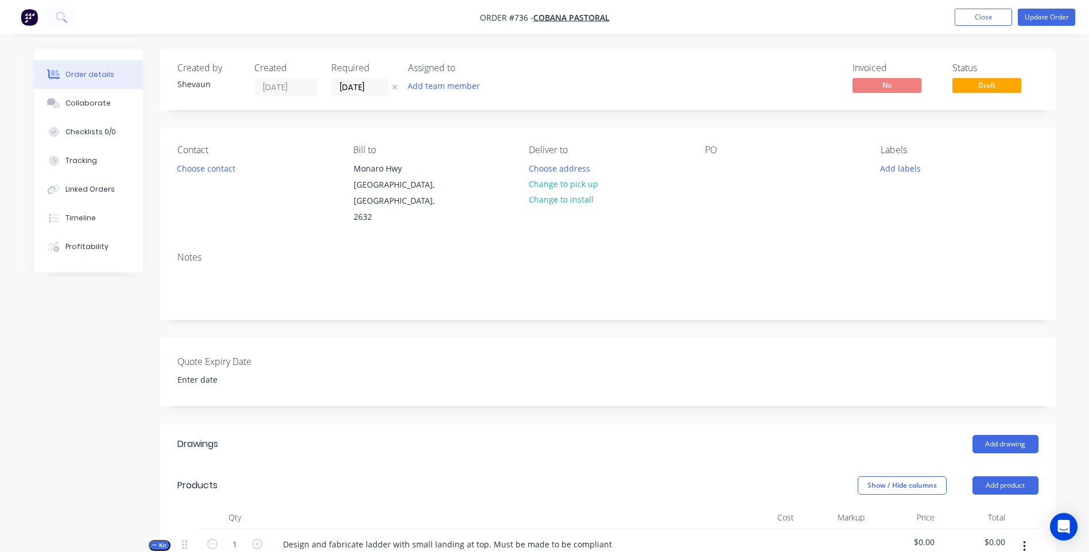
type input "42.86"
type input "$100.00"
type input "$50.00"
type input "100"
type input "$100.00"
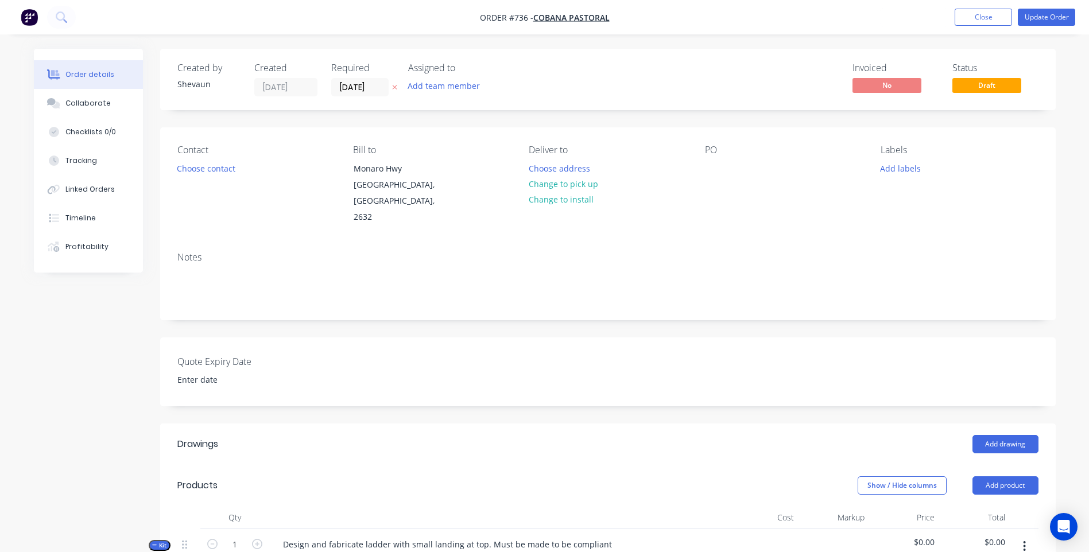
type input "$50.00"
type input "140"
type input "$120.00"
type input "$50.00"
type input "180"
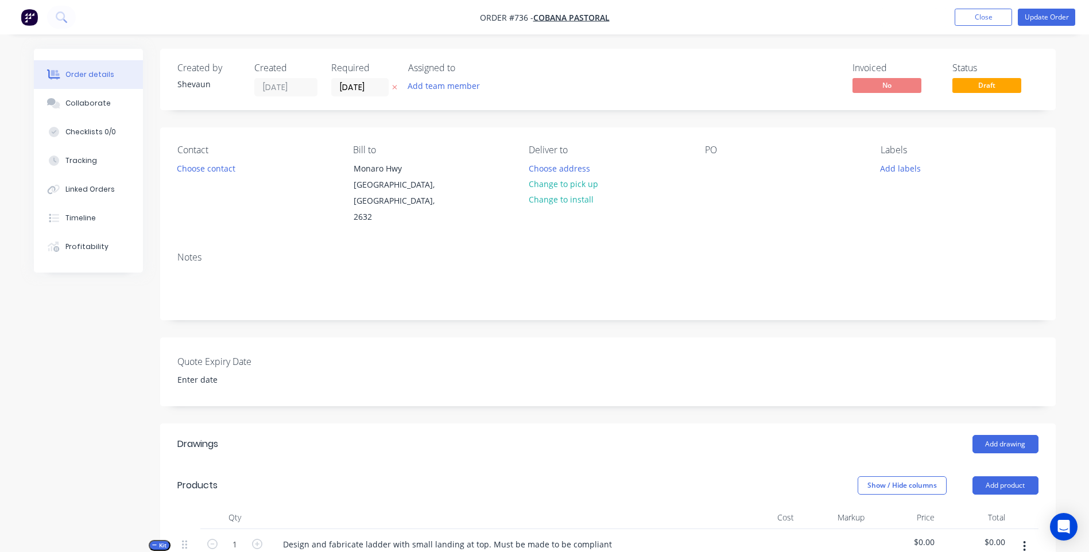
type input "$140.00"
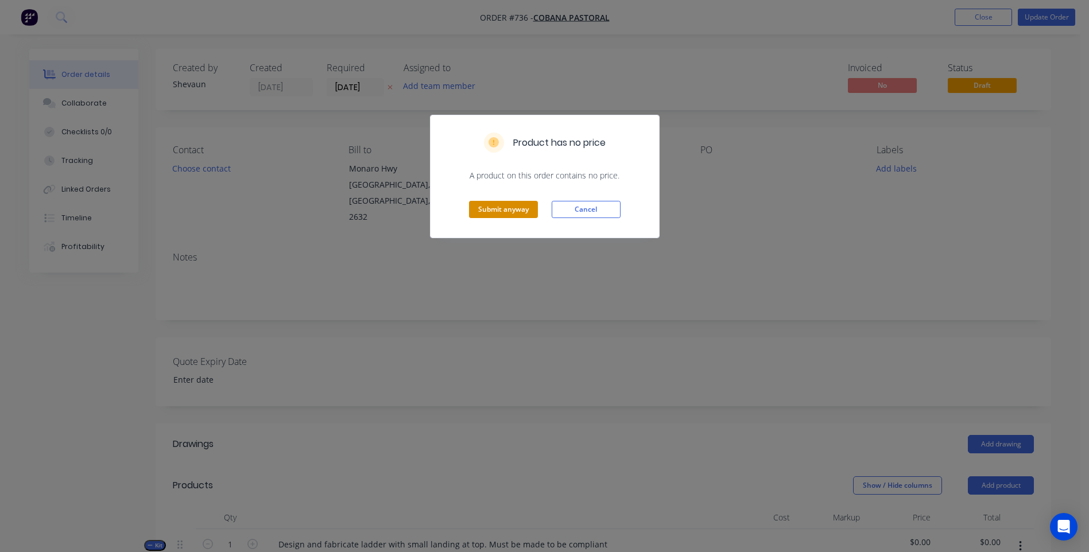
click at [509, 207] on button "Submit anyway" at bounding box center [503, 209] width 69 height 17
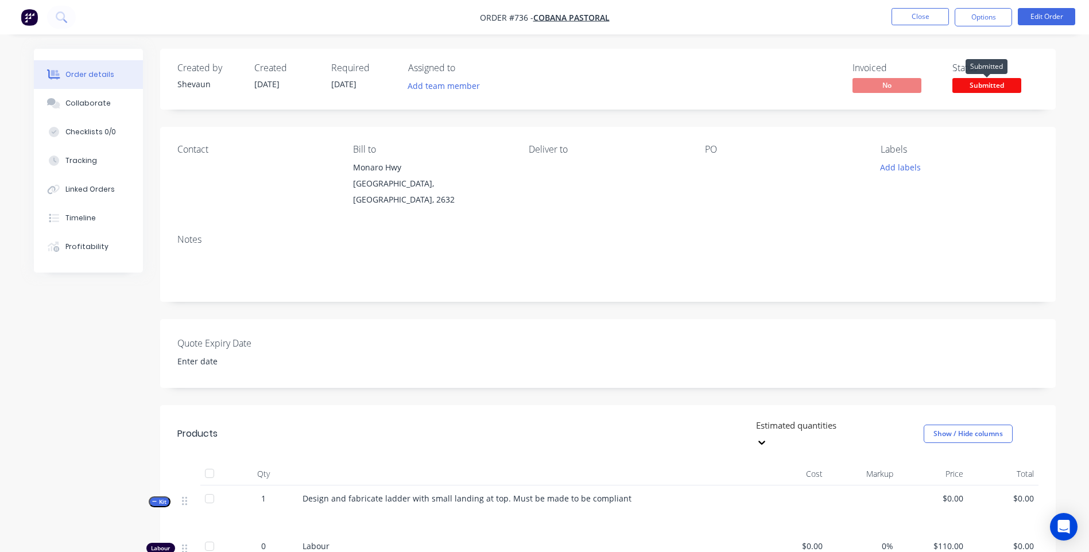
click at [992, 85] on span "Submitted" at bounding box center [987, 85] width 69 height 14
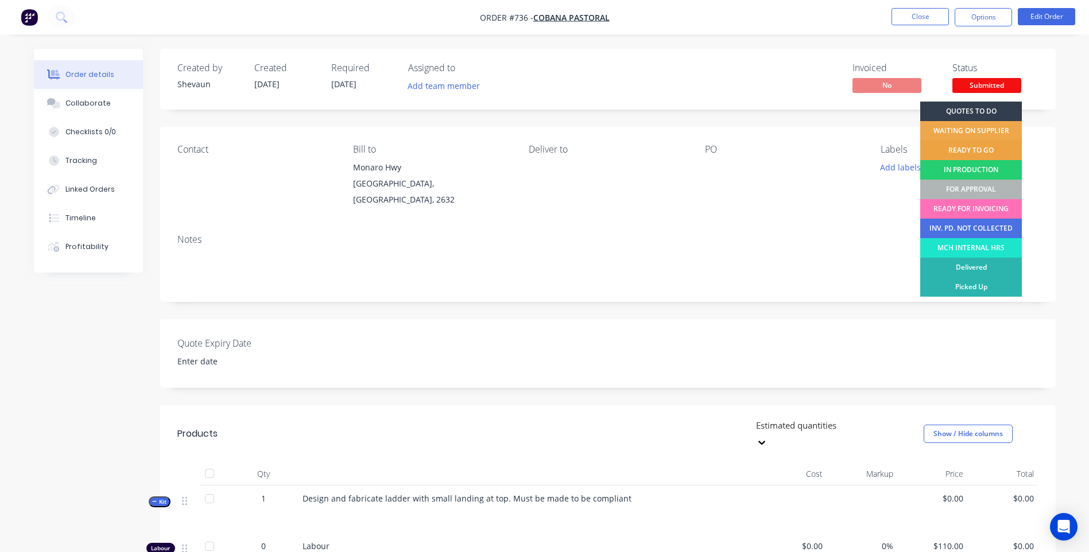
click at [982, 145] on div "READY TO GO" at bounding box center [971, 151] width 102 height 20
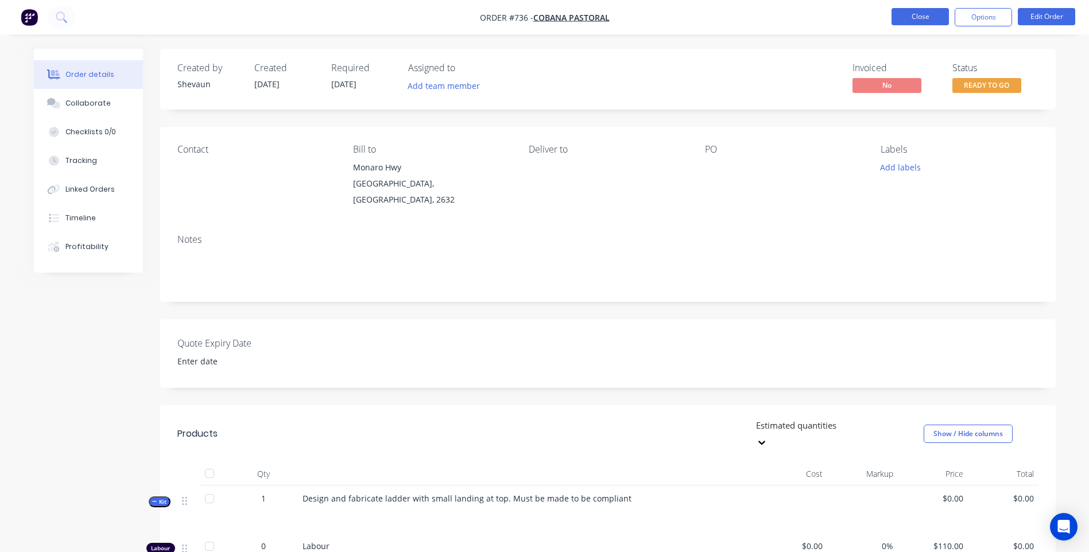
click at [918, 13] on button "Close" at bounding box center [920, 16] width 57 height 17
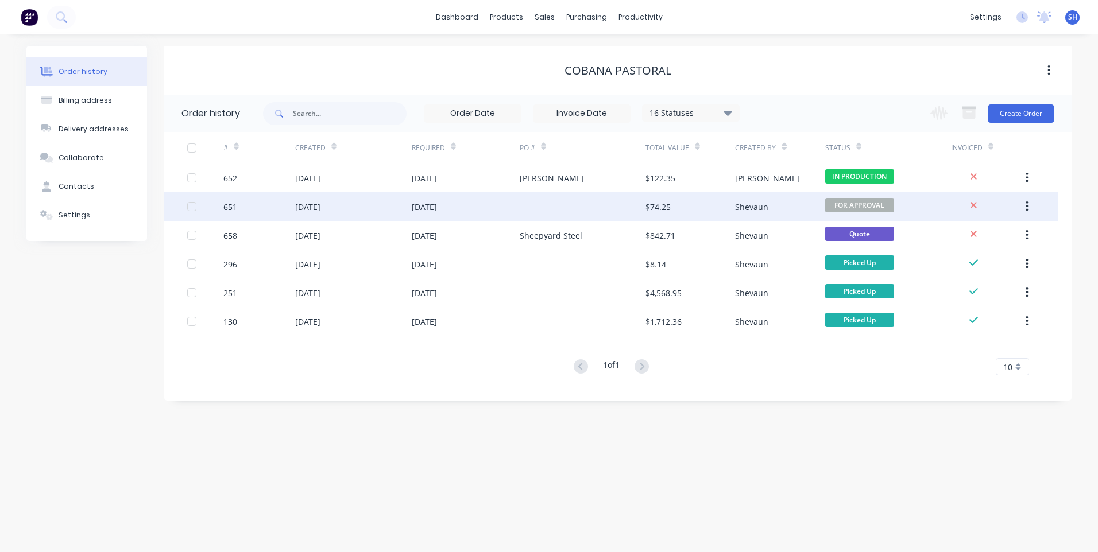
click at [579, 203] on div at bounding box center [583, 206] width 126 height 29
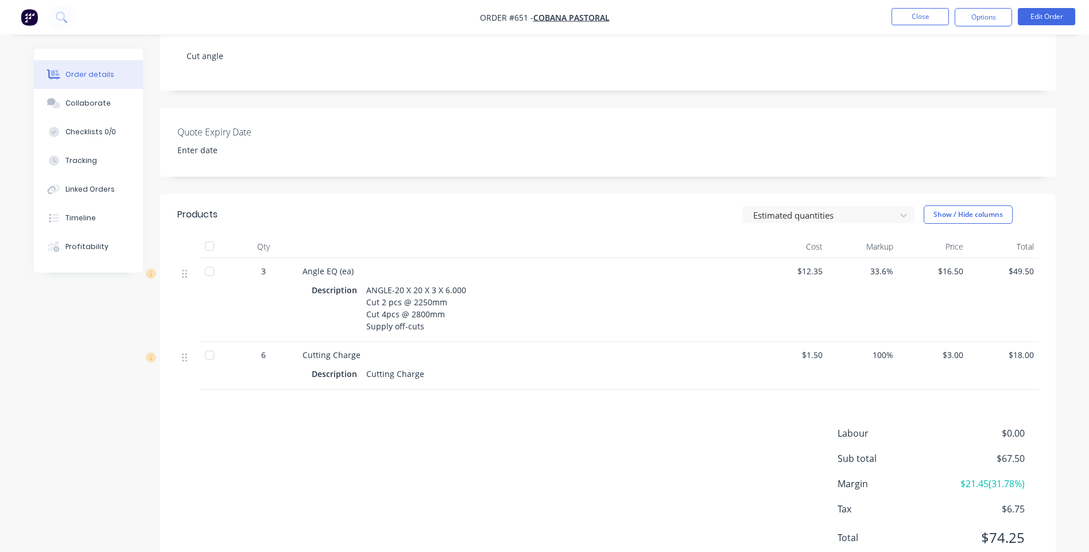
scroll to position [242, 0]
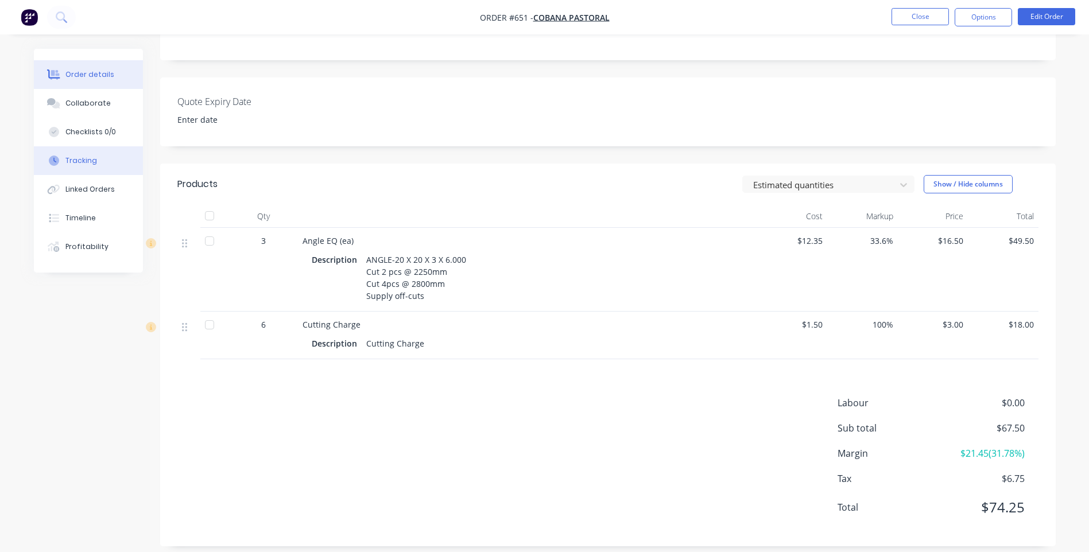
click at [87, 157] on div "Tracking" at bounding box center [81, 161] width 32 height 10
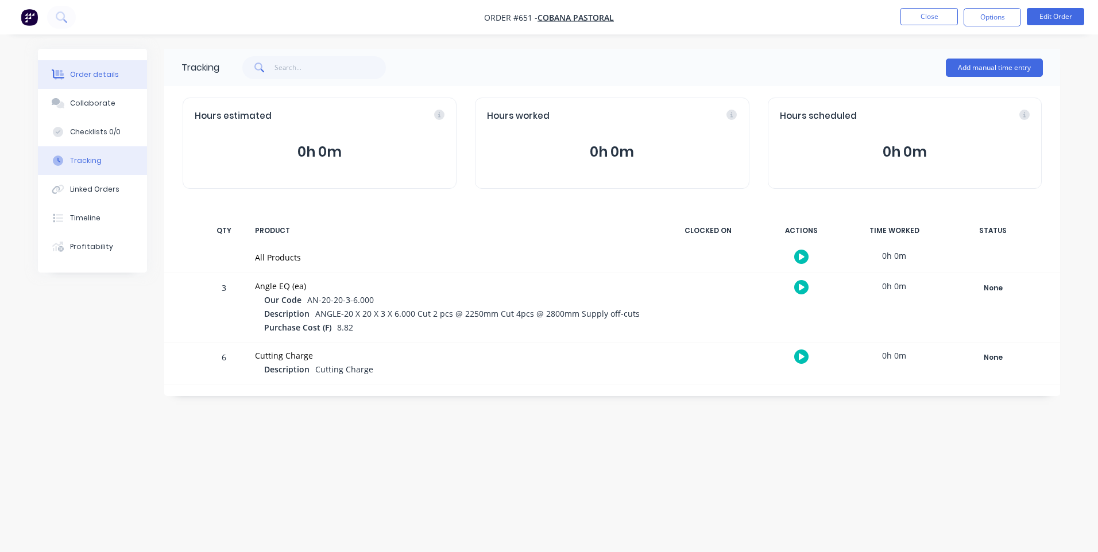
click at [87, 71] on div "Order details" at bounding box center [94, 74] width 49 height 10
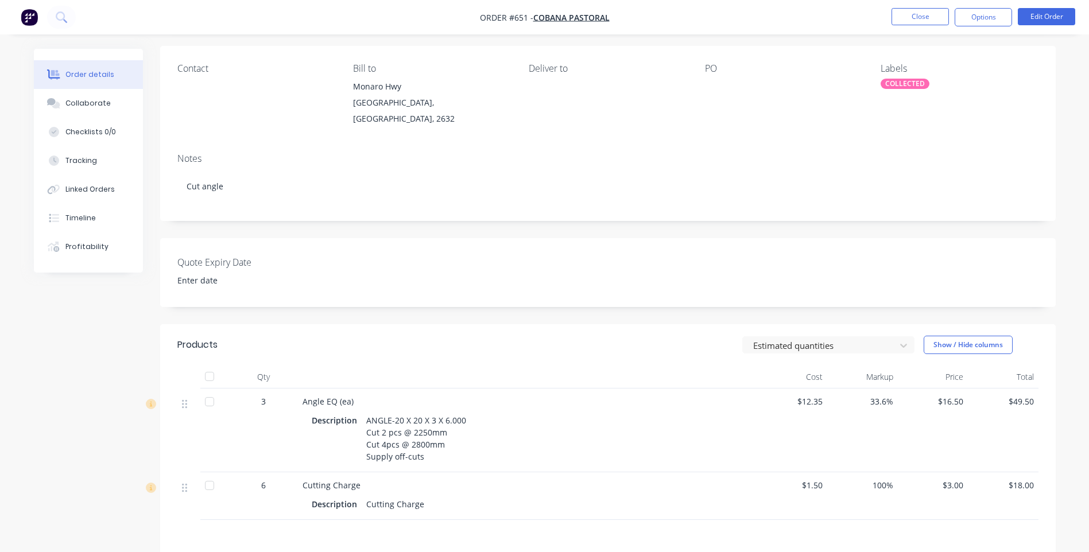
scroll to position [230, 0]
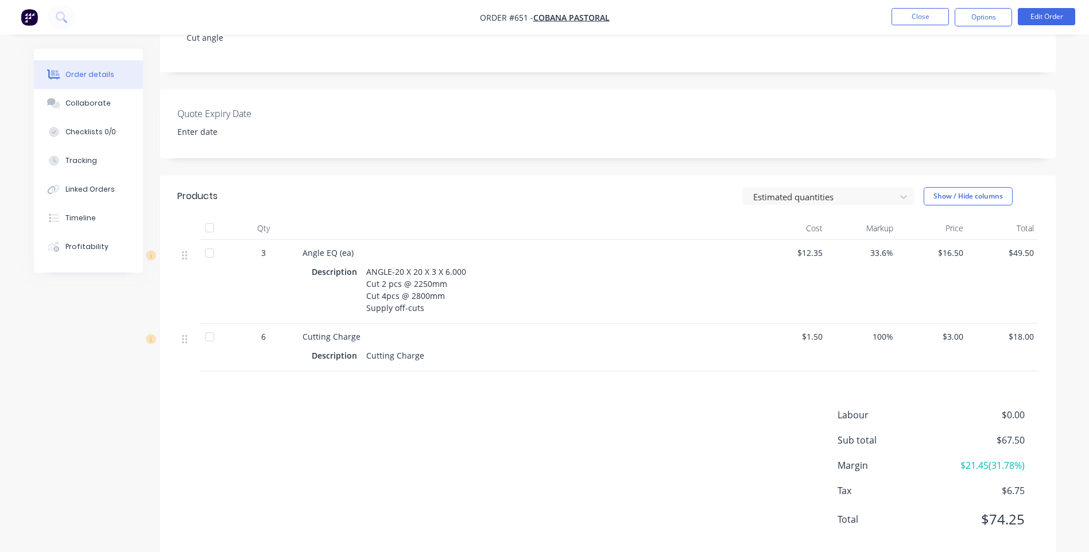
click at [963, 331] on span "$3.00" at bounding box center [933, 337] width 61 height 12
click at [1049, 12] on button "Edit Order" at bounding box center [1046, 16] width 57 height 17
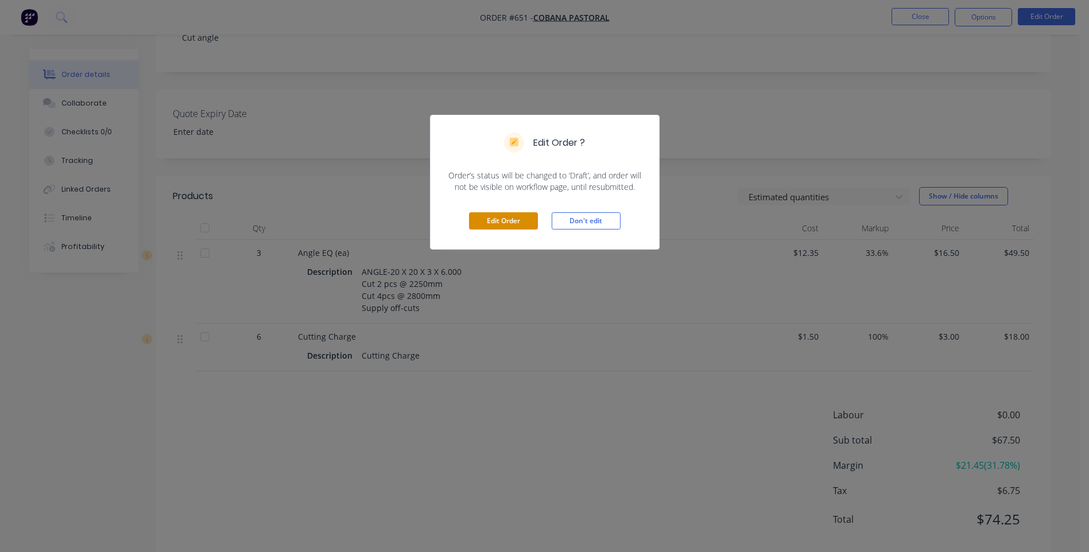
click at [511, 220] on button "Edit Order" at bounding box center [503, 220] width 69 height 17
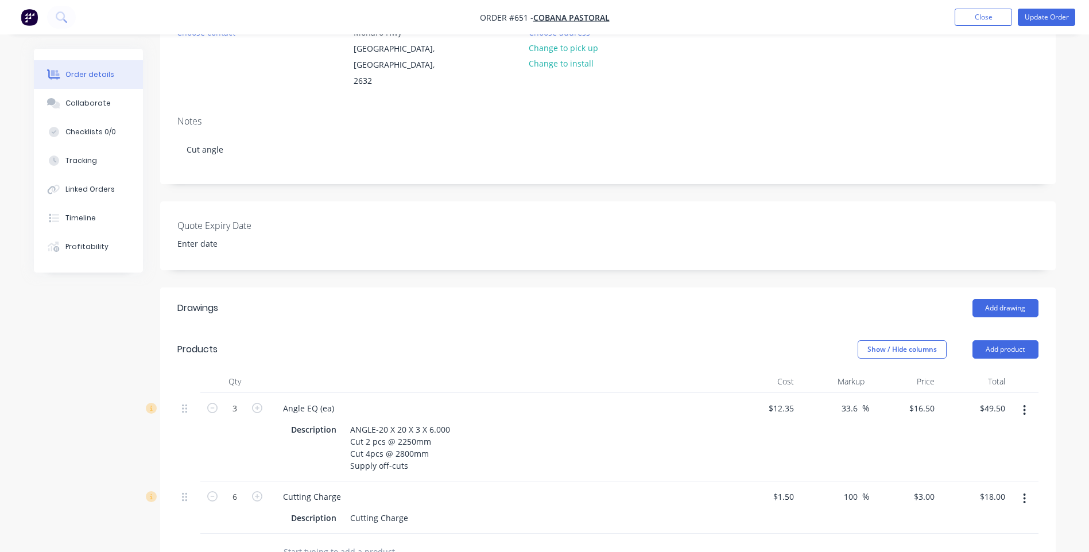
scroll to position [287, 0]
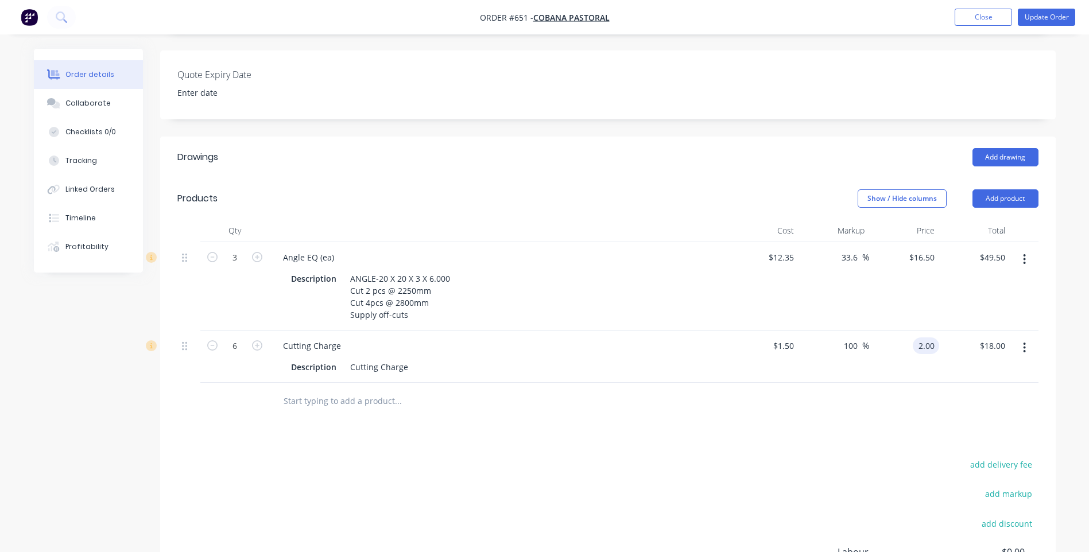
type input "2.00"
type input "33.33"
type input "$2.00"
type input "$12.00"
click at [726, 430] on div "Drawings Add drawing Products Show / Hide columns Add product Qty Cost Markup P…" at bounding box center [608, 416] width 896 height 559
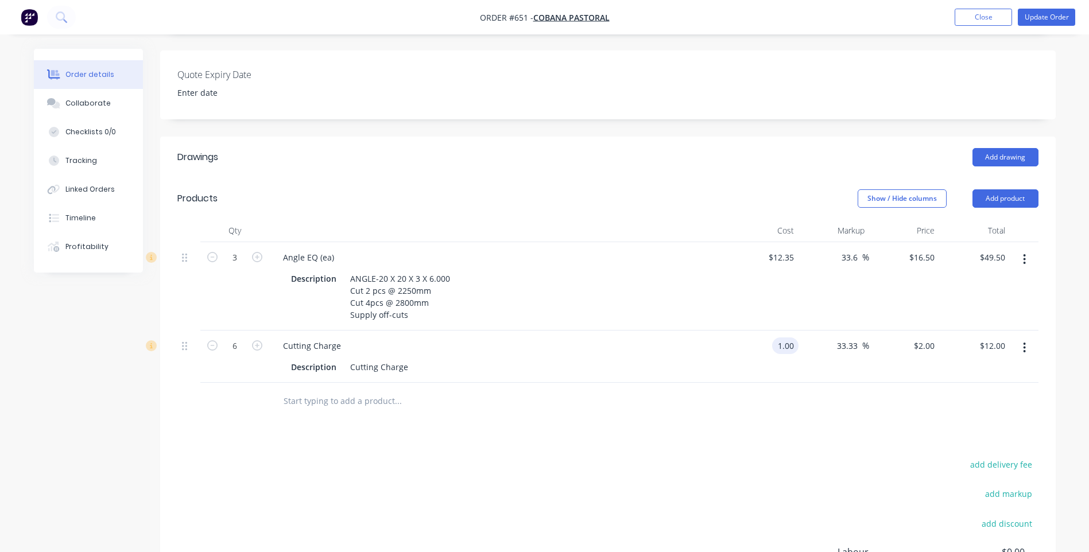
type input "$1.00"
type input "$1.3333"
type input "$8.00"
click at [937, 338] on input "1.3333" at bounding box center [922, 346] width 36 height 17
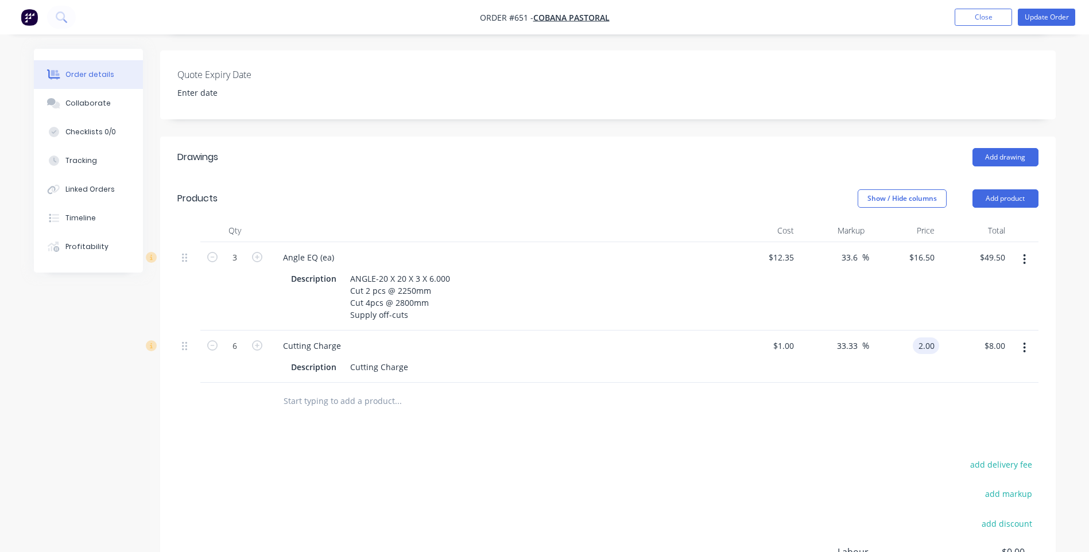
type input "2.00"
type input "100"
type input "$2.00"
type input "$12.00"
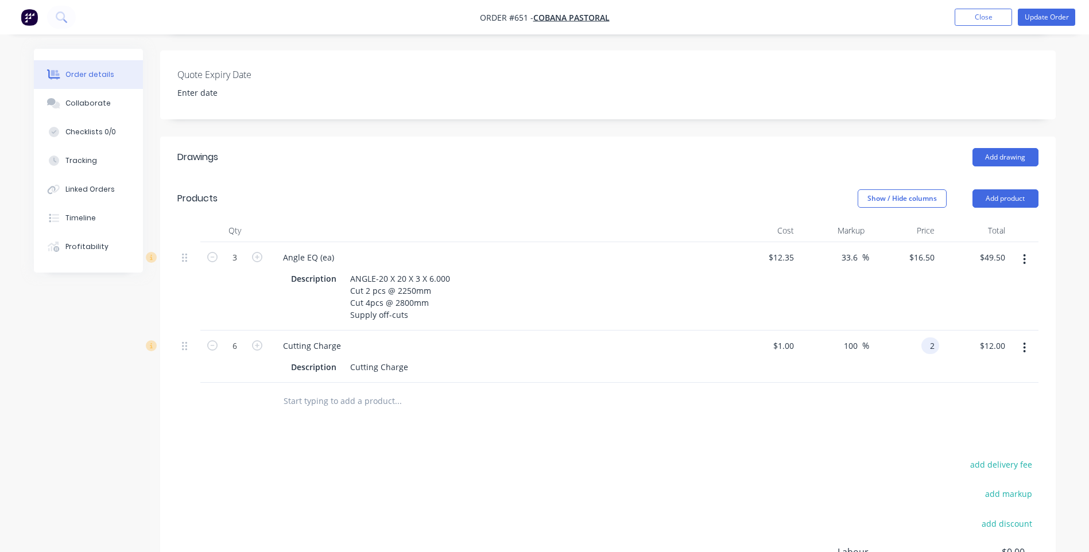
click at [937, 338] on input "2" at bounding box center [932, 346] width 13 height 17
type input "2.50"
type input "150"
type input "$2.50"
type input "$15.00"
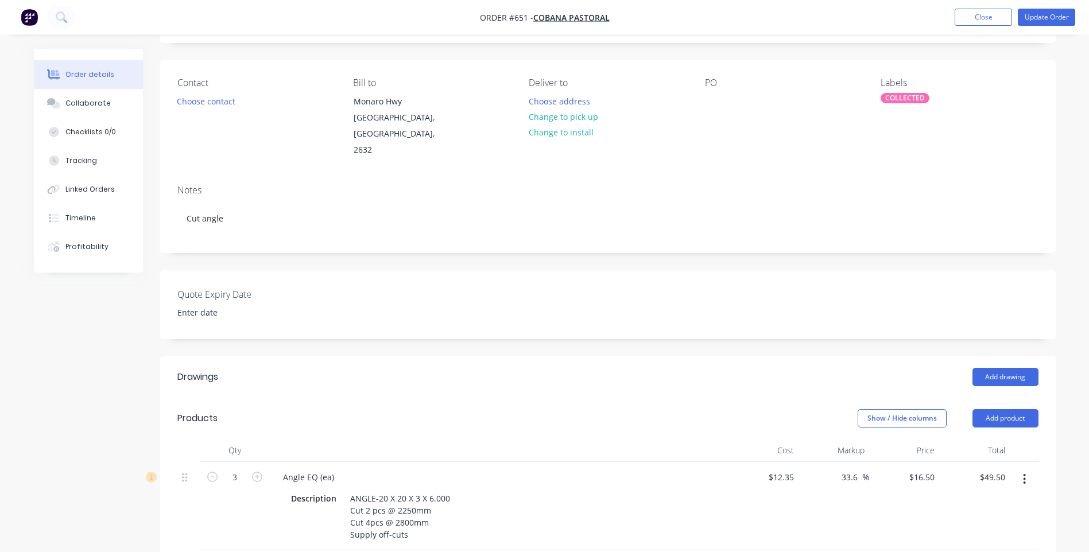
scroll to position [0, 0]
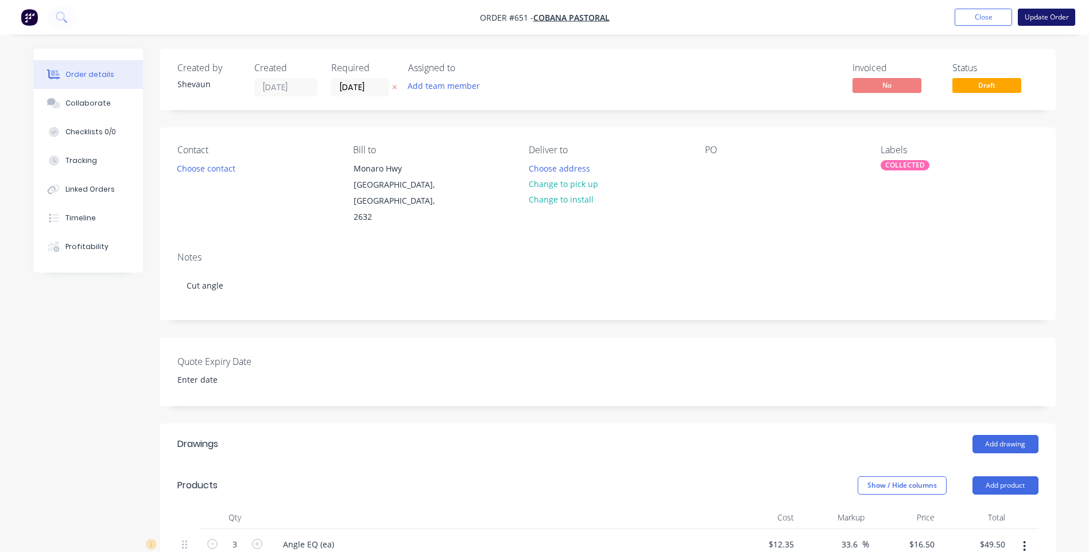
click at [1044, 13] on button "Update Order" at bounding box center [1046, 17] width 57 height 17
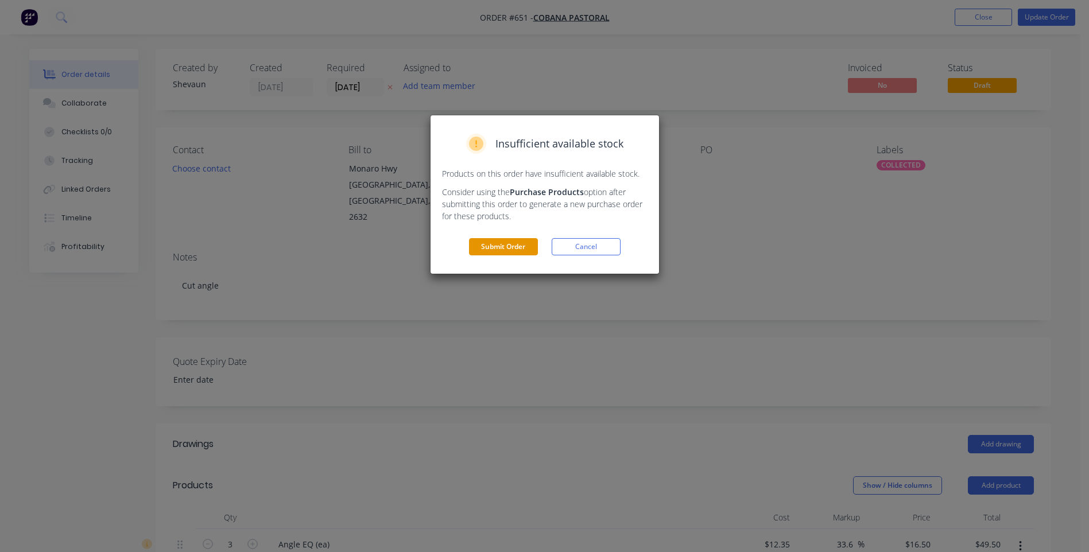
click at [495, 245] on button "Submit Order" at bounding box center [503, 246] width 69 height 17
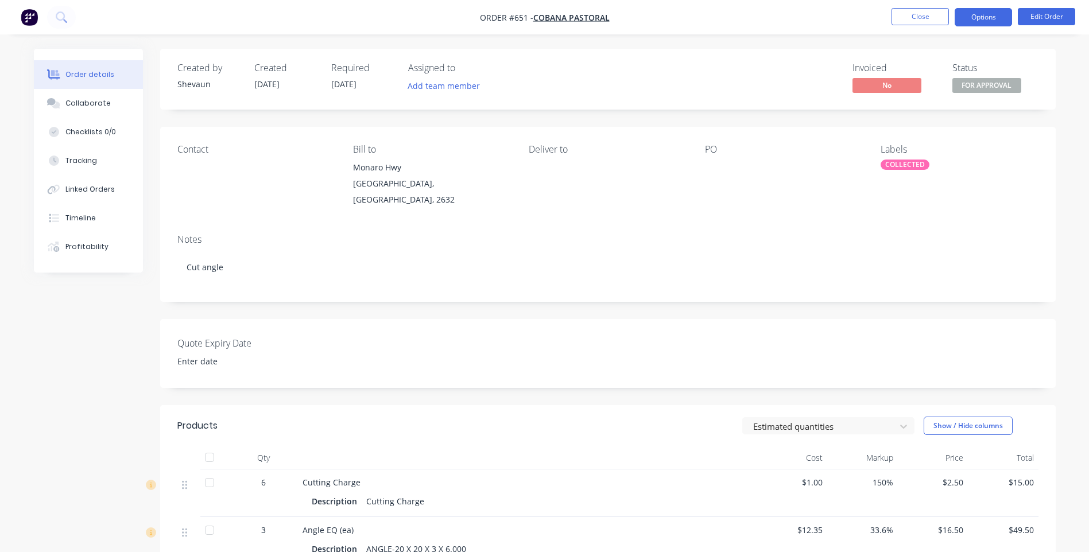
click at [988, 20] on button "Options" at bounding box center [983, 17] width 57 height 18
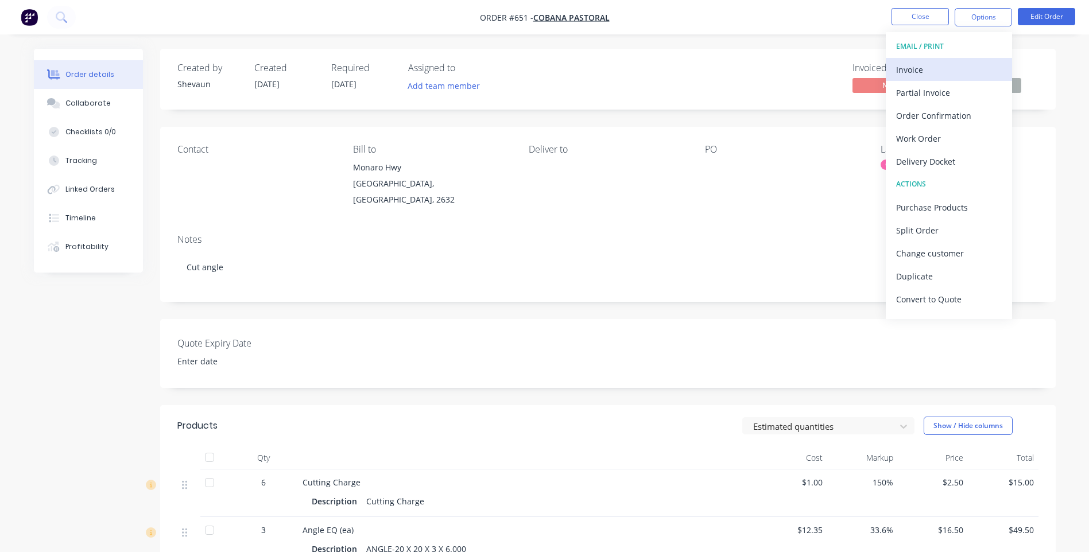
click at [919, 67] on div "Invoice" at bounding box center [949, 69] width 106 height 17
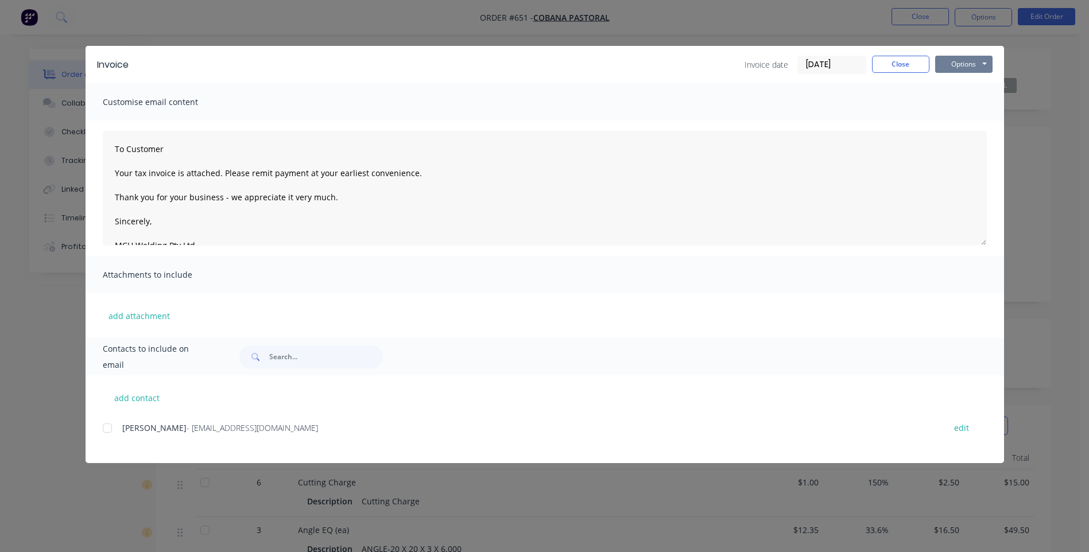
click at [960, 63] on button "Options" at bounding box center [963, 64] width 57 height 17
click at [978, 81] on button "Preview" at bounding box center [971, 84] width 73 height 19
click at [908, 66] on button "Close" at bounding box center [900, 64] width 57 height 17
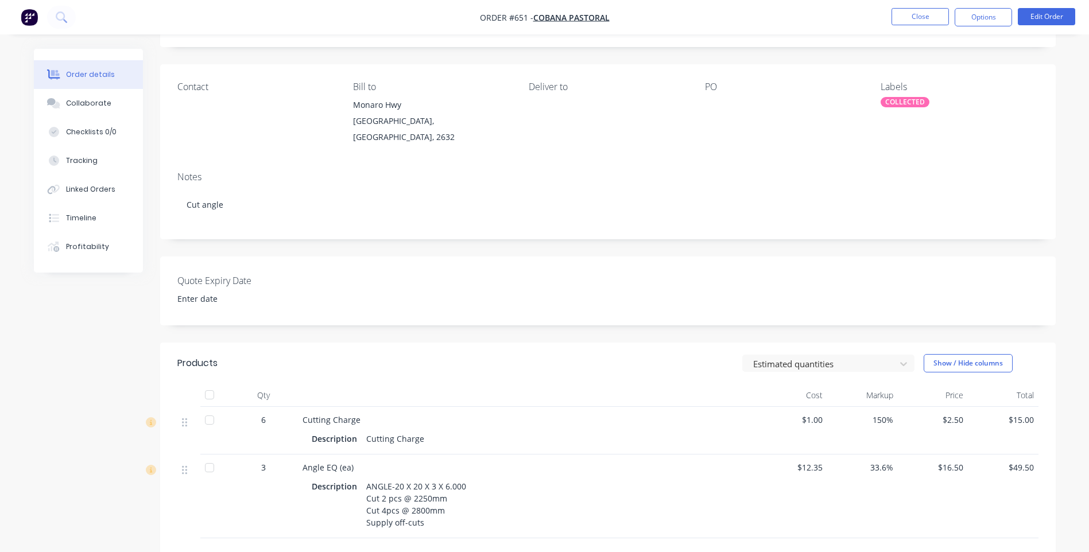
scroll to position [230, 0]
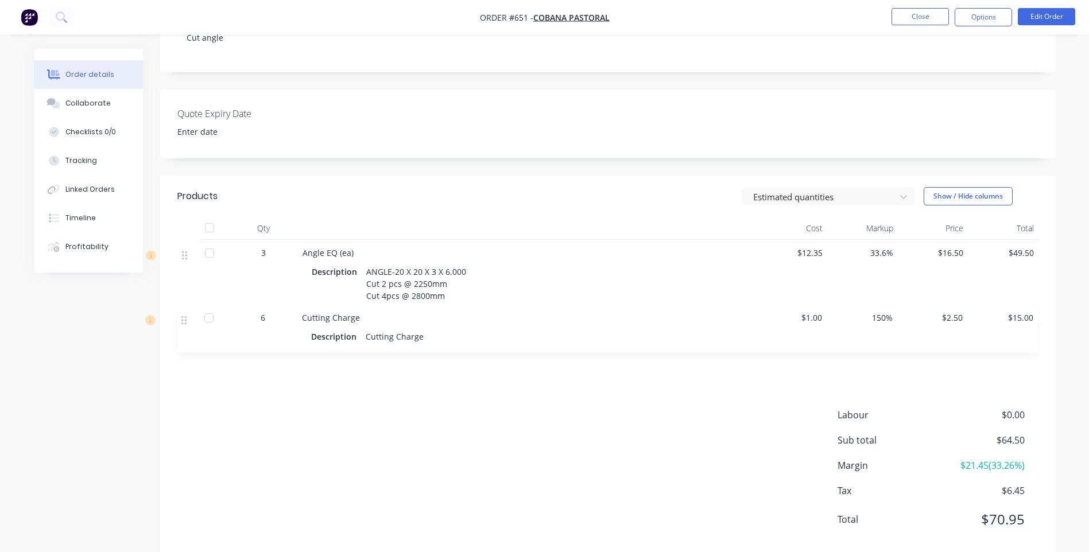
drag, startPoint x: 187, startPoint y: 247, endPoint x: 183, endPoint y: 330, distance: 82.8
click at [183, 330] on div "6 Cutting Charge Description Cutting Charge $1.00 150% $2.50 $15.00 3 Angle EQ …" at bounding box center [607, 305] width 861 height 131
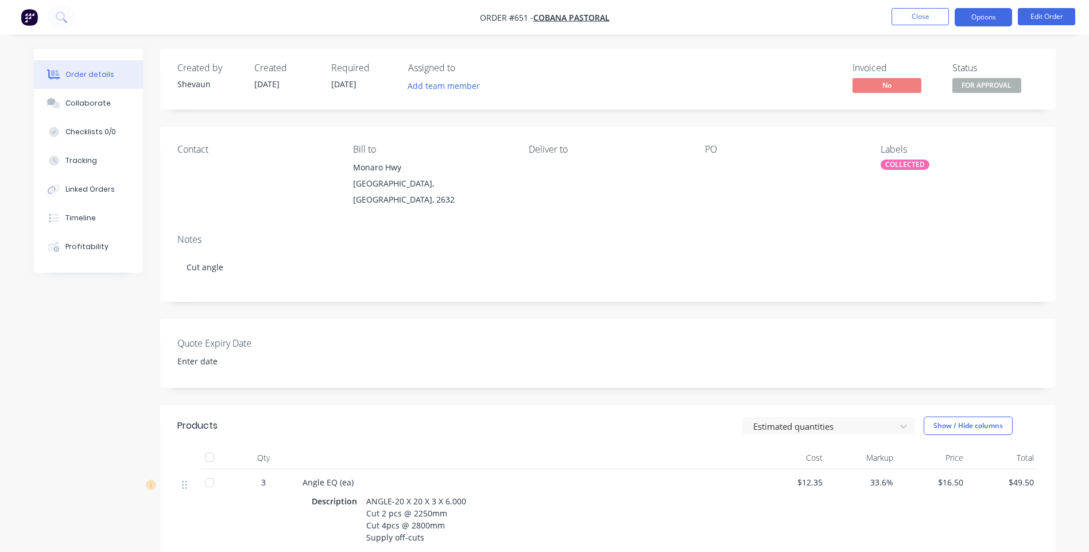
click at [985, 22] on button "Options" at bounding box center [983, 17] width 57 height 18
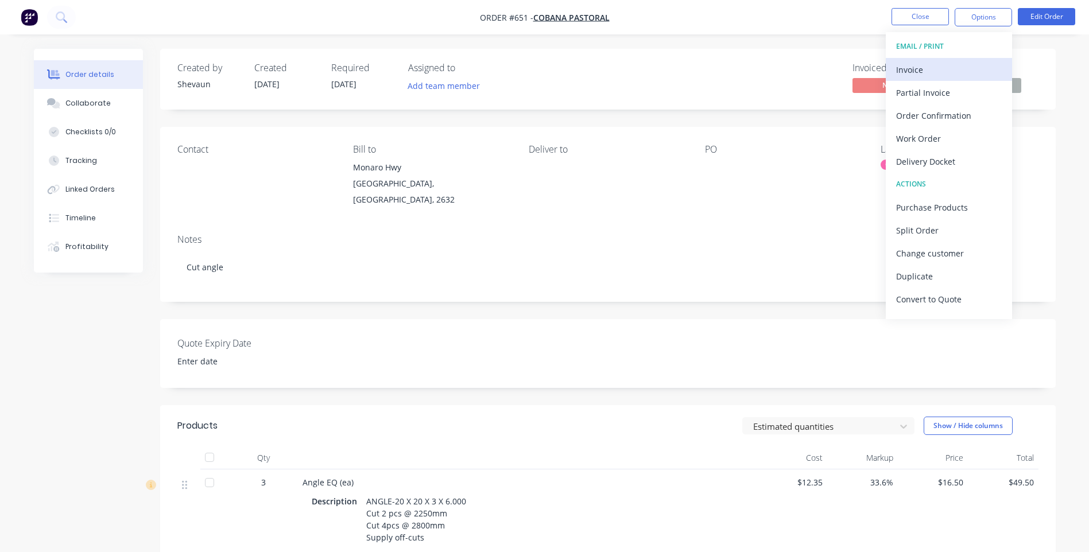
click at [907, 59] on button "Invoice" at bounding box center [949, 69] width 126 height 23
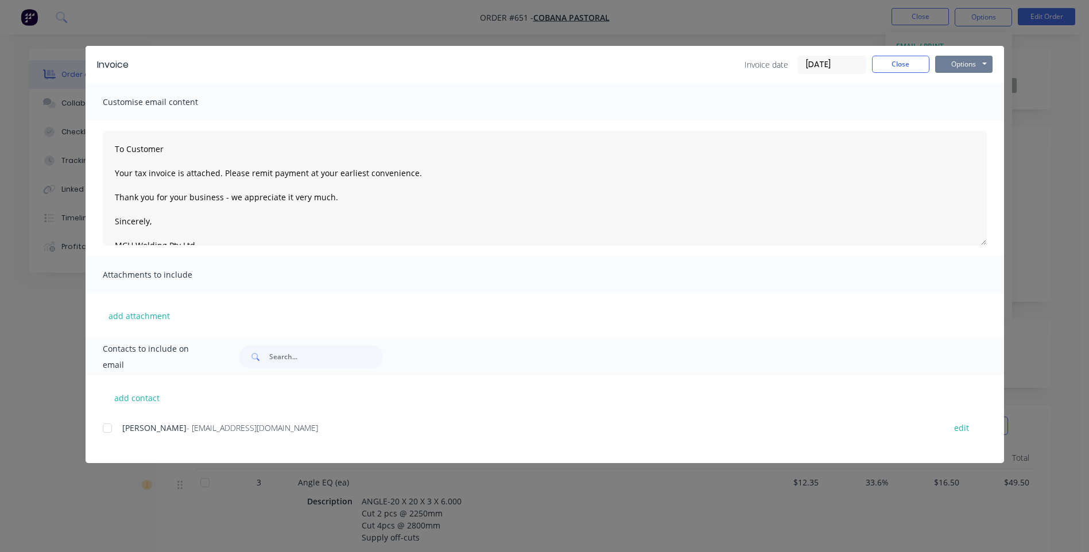
click at [960, 63] on button "Options" at bounding box center [963, 64] width 57 height 17
click at [974, 82] on button "Preview" at bounding box center [971, 84] width 73 height 19
click at [109, 429] on div at bounding box center [107, 428] width 23 height 23
click at [954, 63] on button "Options" at bounding box center [963, 64] width 57 height 17
click at [961, 121] on button "Email" at bounding box center [971, 122] width 73 height 19
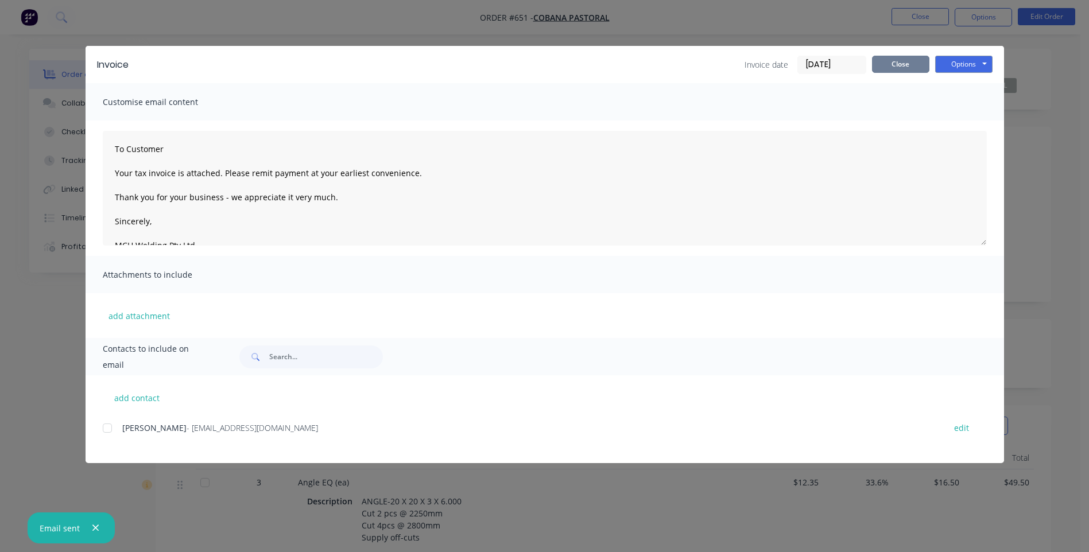
click at [907, 61] on button "Close" at bounding box center [900, 64] width 57 height 17
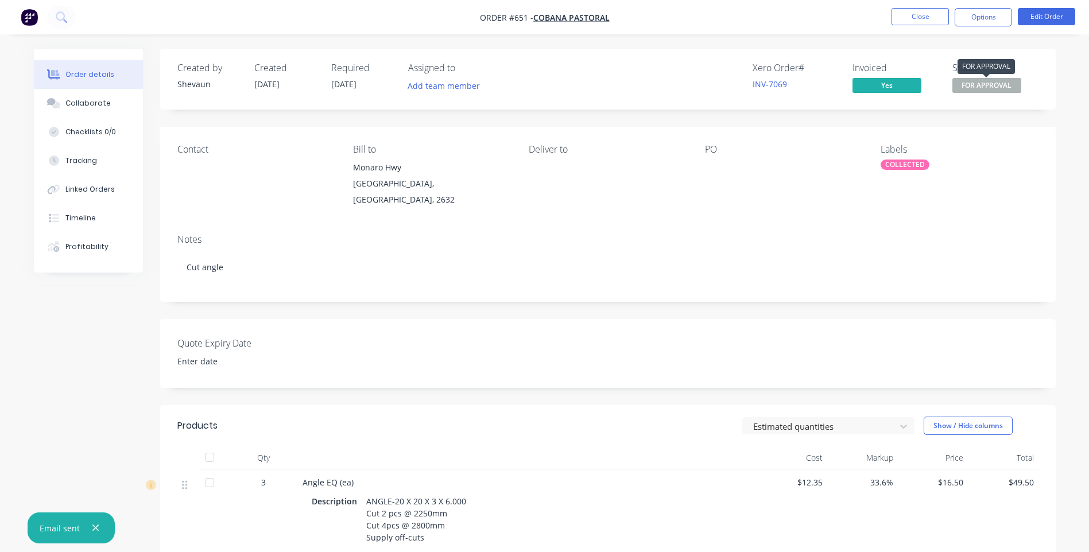
click at [992, 90] on span "FOR APPROVAL" at bounding box center [987, 85] width 69 height 14
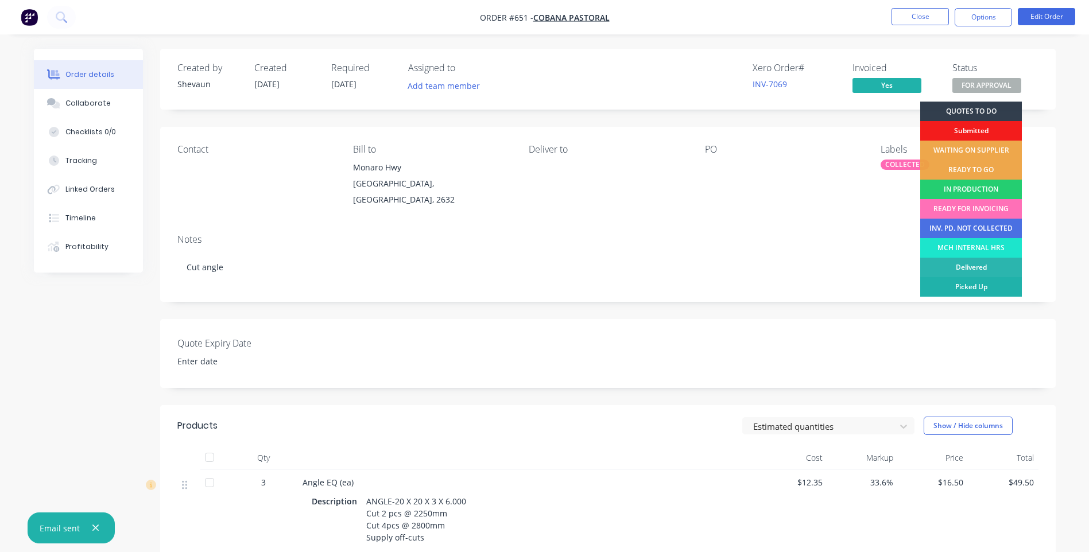
click at [994, 282] on div "Picked Up" at bounding box center [971, 287] width 102 height 20
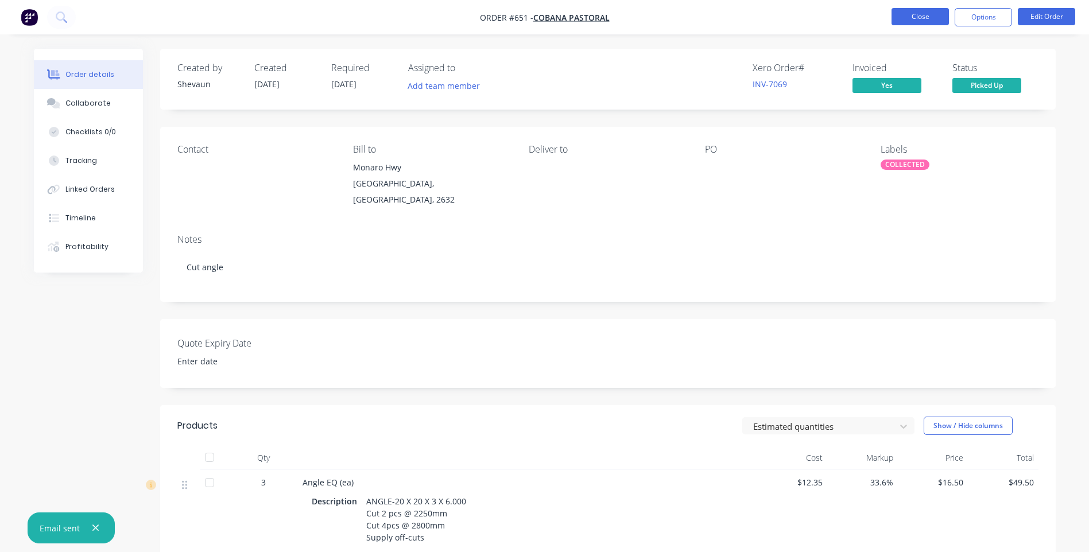
click at [920, 16] on button "Close" at bounding box center [920, 16] width 57 height 17
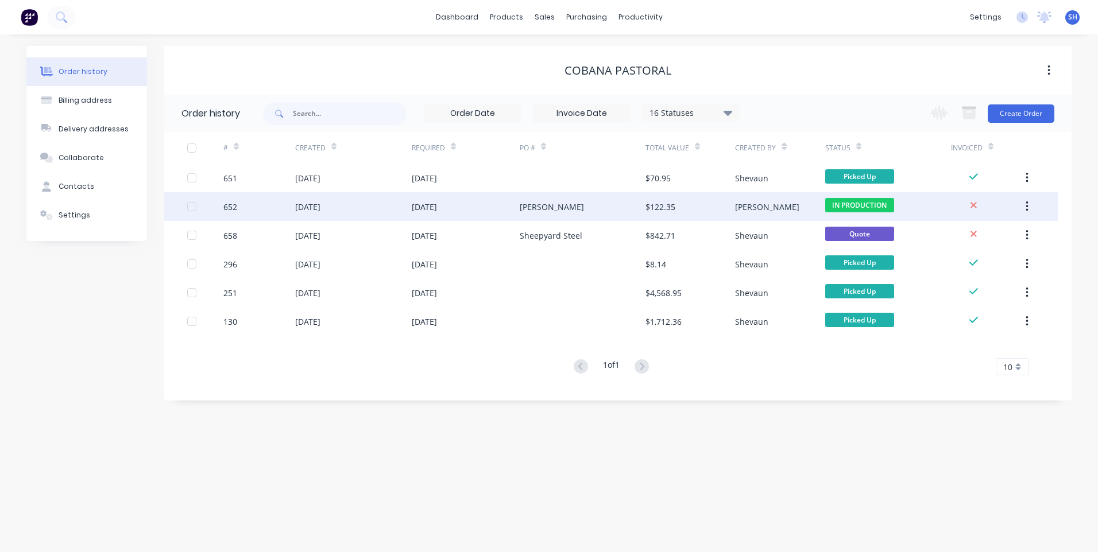
click at [566, 202] on div "Brad" at bounding box center [583, 206] width 126 height 29
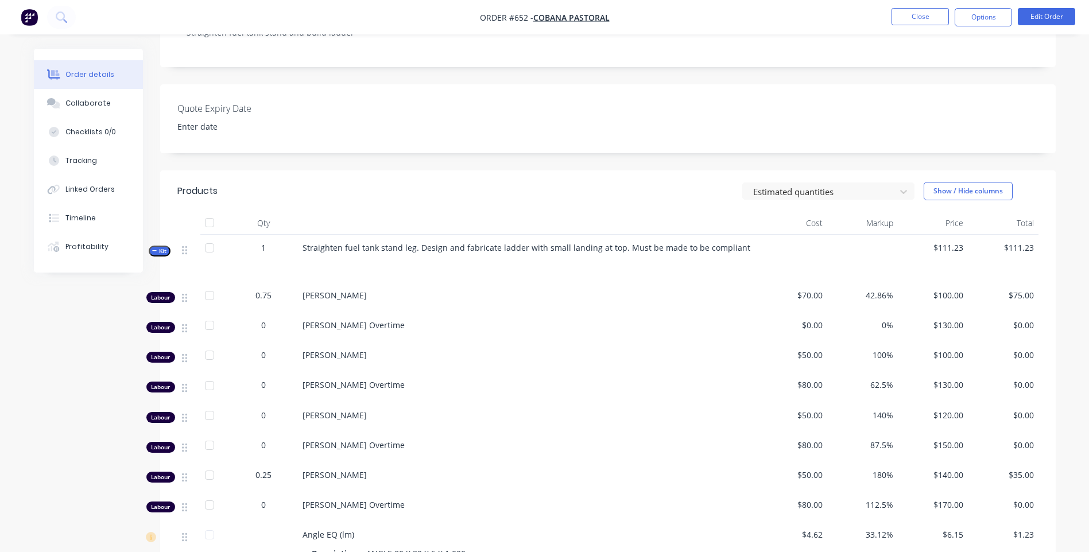
scroll to position [230, 0]
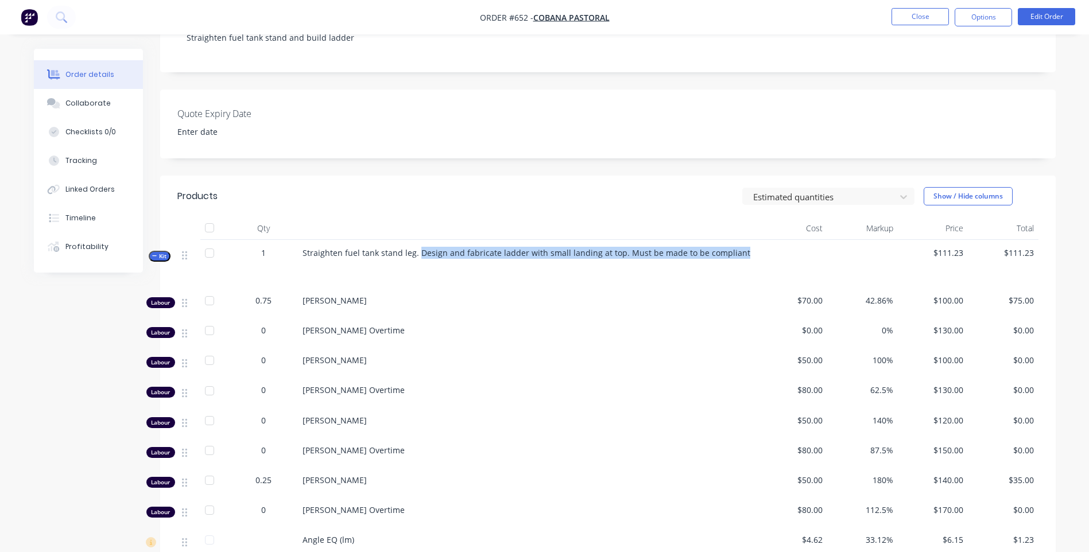
drag, startPoint x: 416, startPoint y: 239, endPoint x: 734, endPoint y: 245, distance: 318.2
click at [734, 245] on div "Straighten fuel tank stand leg. Design and fabricate ladder with small landing …" at bounding box center [527, 264] width 459 height 48
drag, startPoint x: 734, startPoint y: 245, endPoint x: 718, endPoint y: 242, distance: 16.8
copy span "Design and fabricate ladder with small landing at top. Must be made to be compl…"
click at [1049, 14] on button "Edit Order" at bounding box center [1046, 16] width 57 height 17
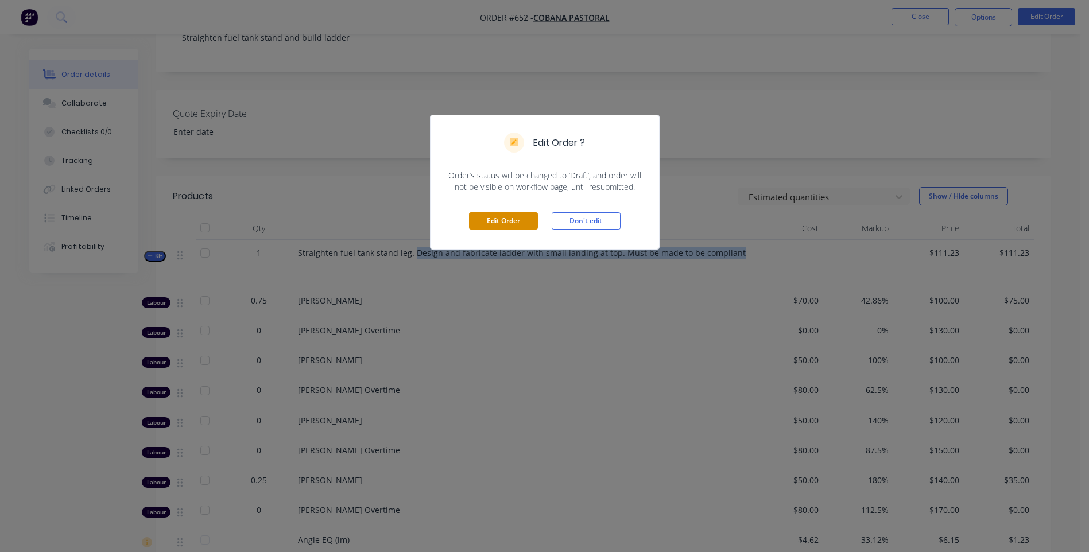
click at [511, 220] on button "Edit Order" at bounding box center [503, 220] width 69 height 17
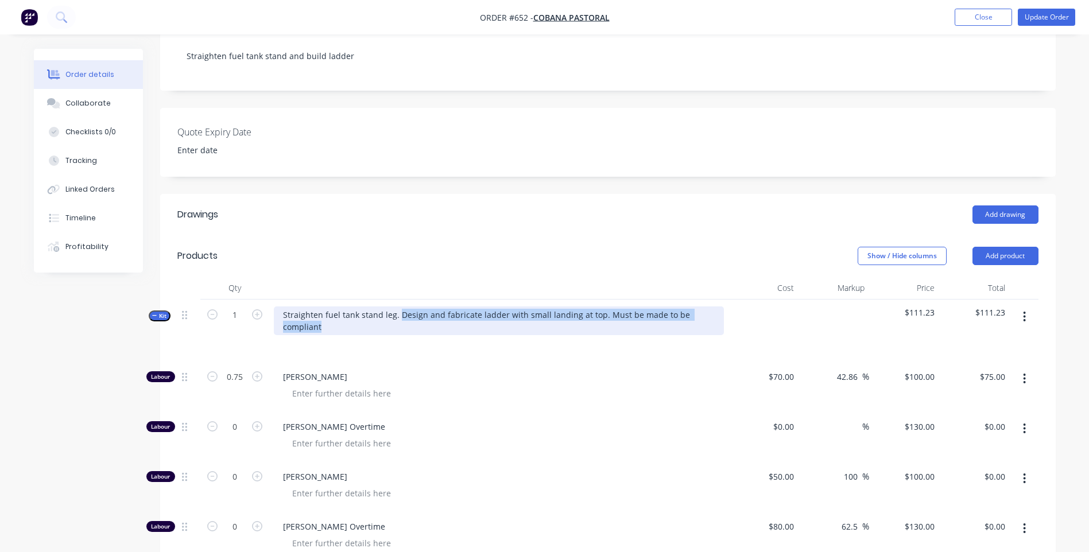
drag, startPoint x: 396, startPoint y: 300, endPoint x: 717, endPoint y: 306, distance: 321.0
click at [717, 307] on div "Straighten fuel tank stand leg. Design and fabricate ladder with small landing …" at bounding box center [499, 321] width 450 height 29
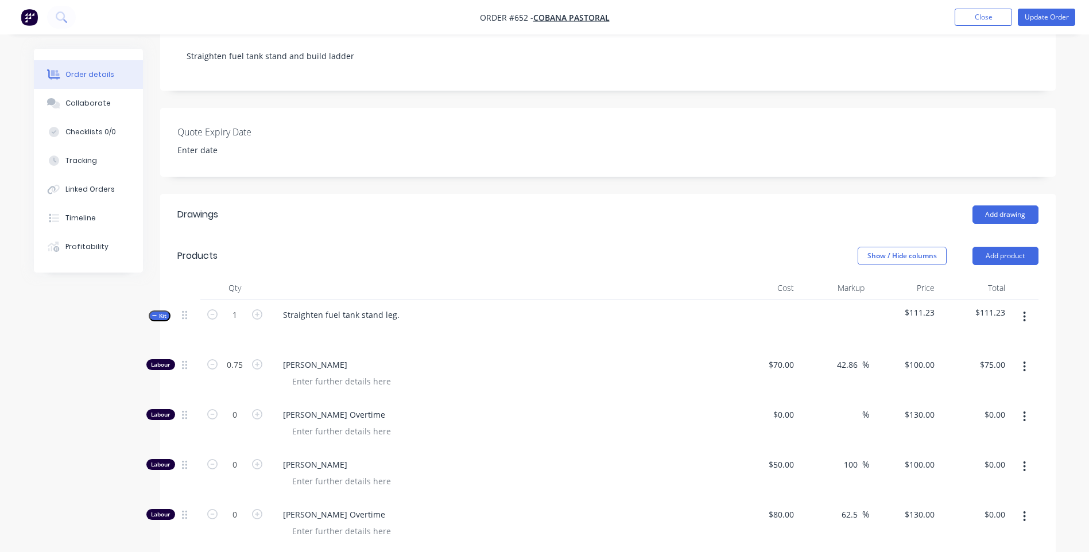
click at [452, 329] on div "Straighten fuel tank stand leg." at bounding box center [498, 325] width 459 height 50
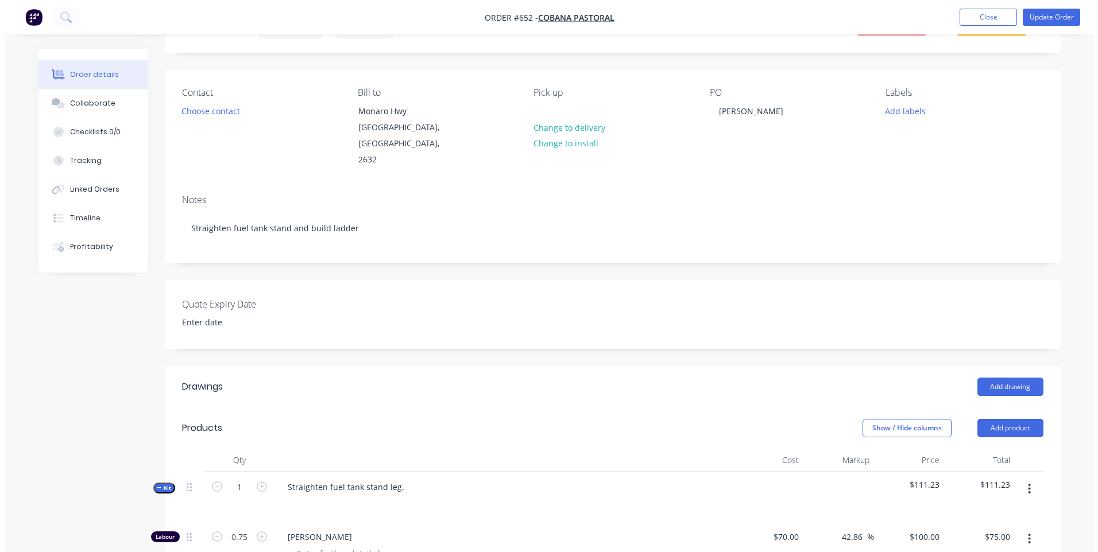
scroll to position [0, 0]
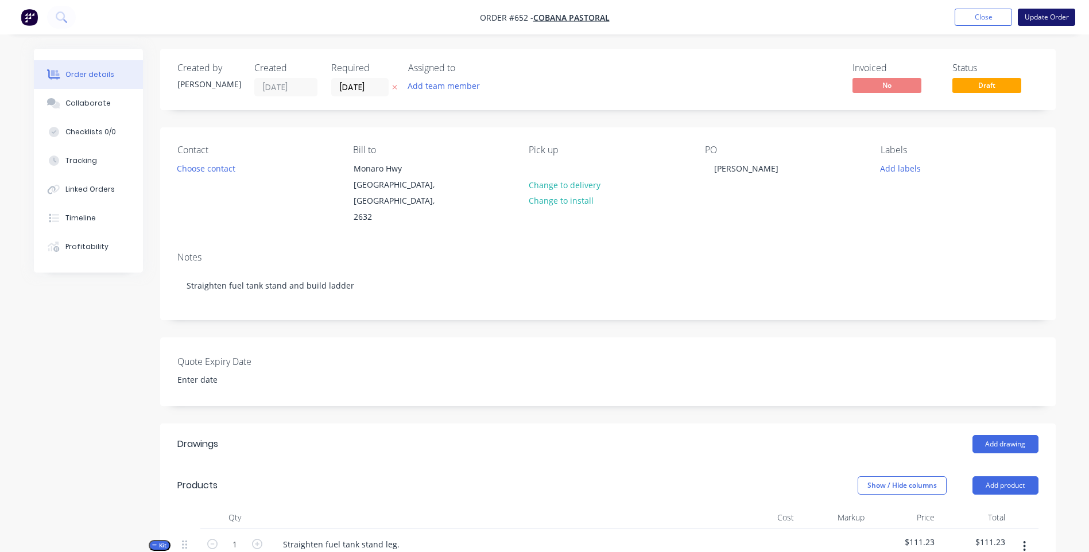
click at [1040, 17] on button "Update Order" at bounding box center [1046, 17] width 57 height 17
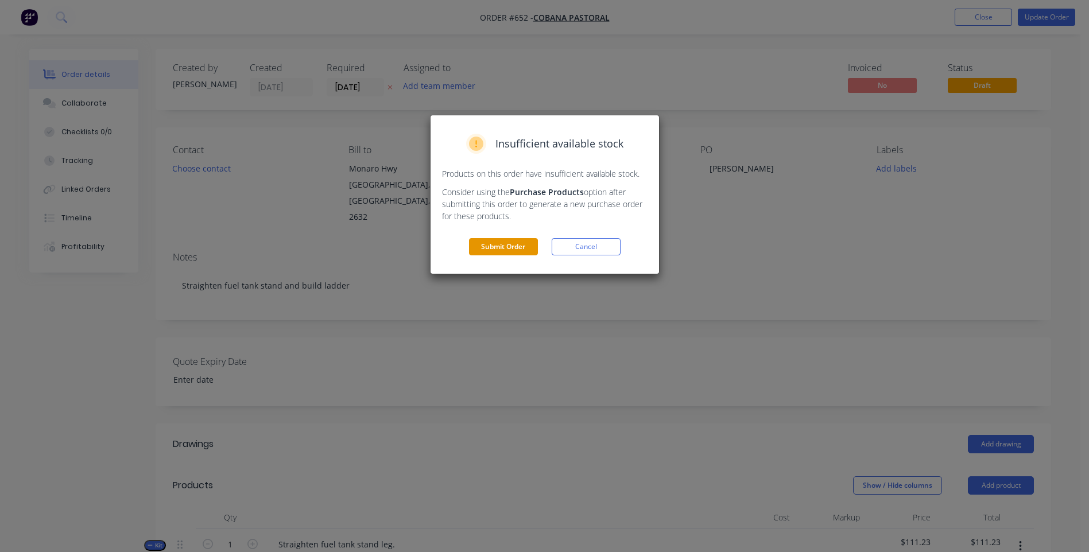
click at [507, 242] on button "Submit Order" at bounding box center [503, 246] width 69 height 17
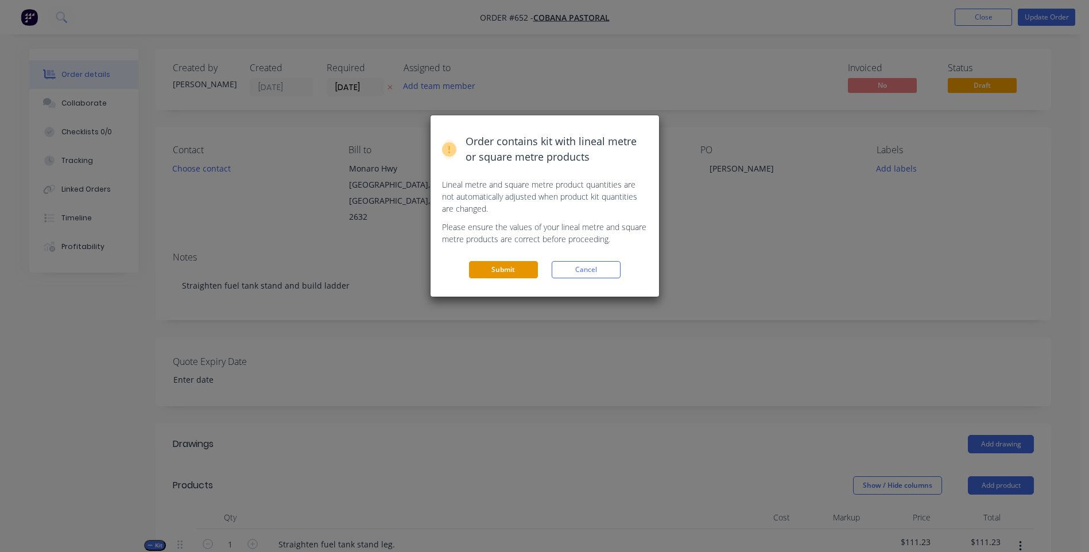
click at [505, 266] on button "Submit" at bounding box center [503, 269] width 69 height 17
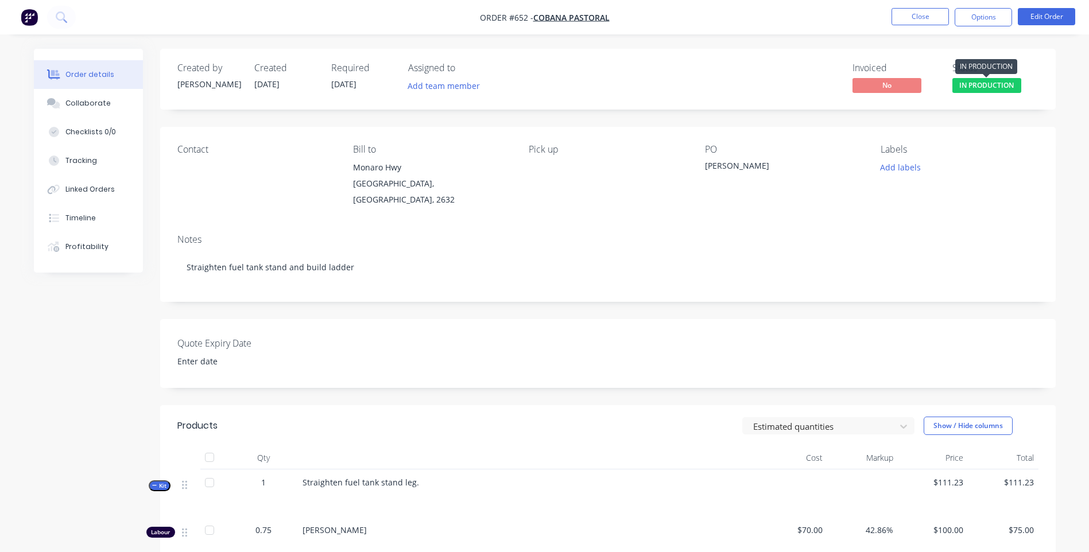
click at [984, 87] on span "IN PRODUCTION" at bounding box center [987, 85] width 69 height 14
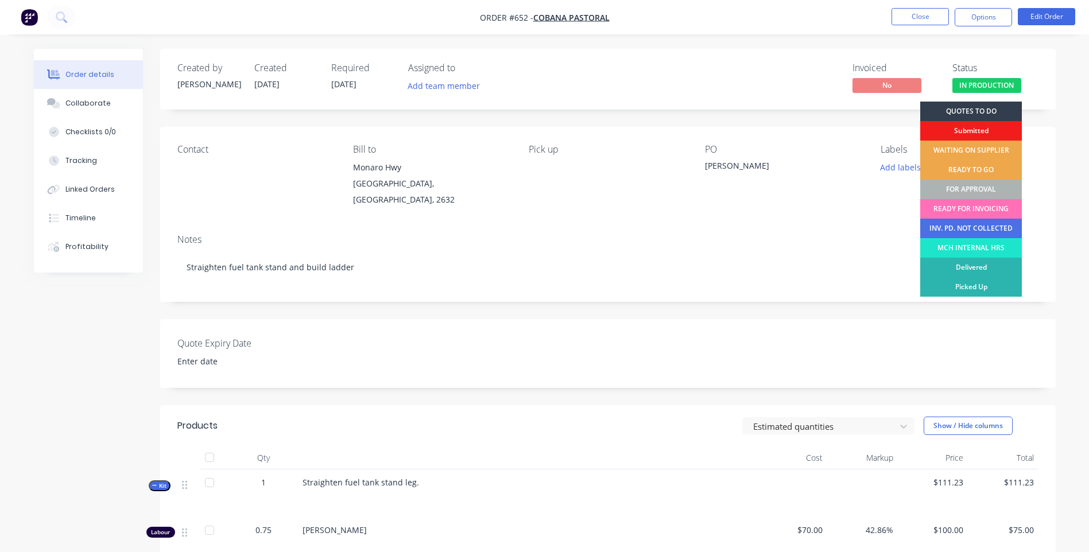
click at [964, 184] on div "FOR APPROVAL" at bounding box center [971, 190] width 102 height 20
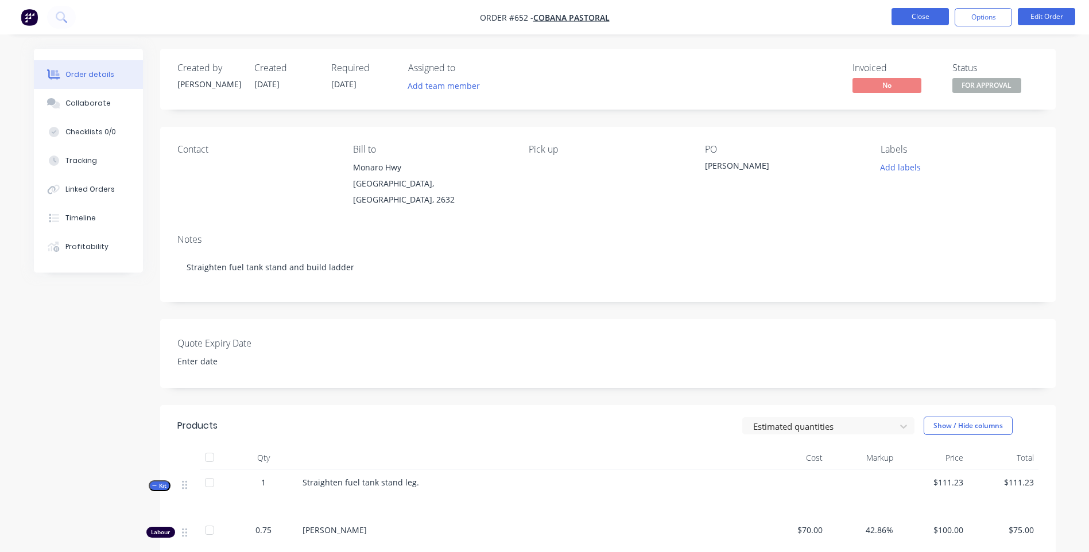
click at [911, 17] on button "Close" at bounding box center [920, 16] width 57 height 17
